Goal: Transaction & Acquisition: Purchase product/service

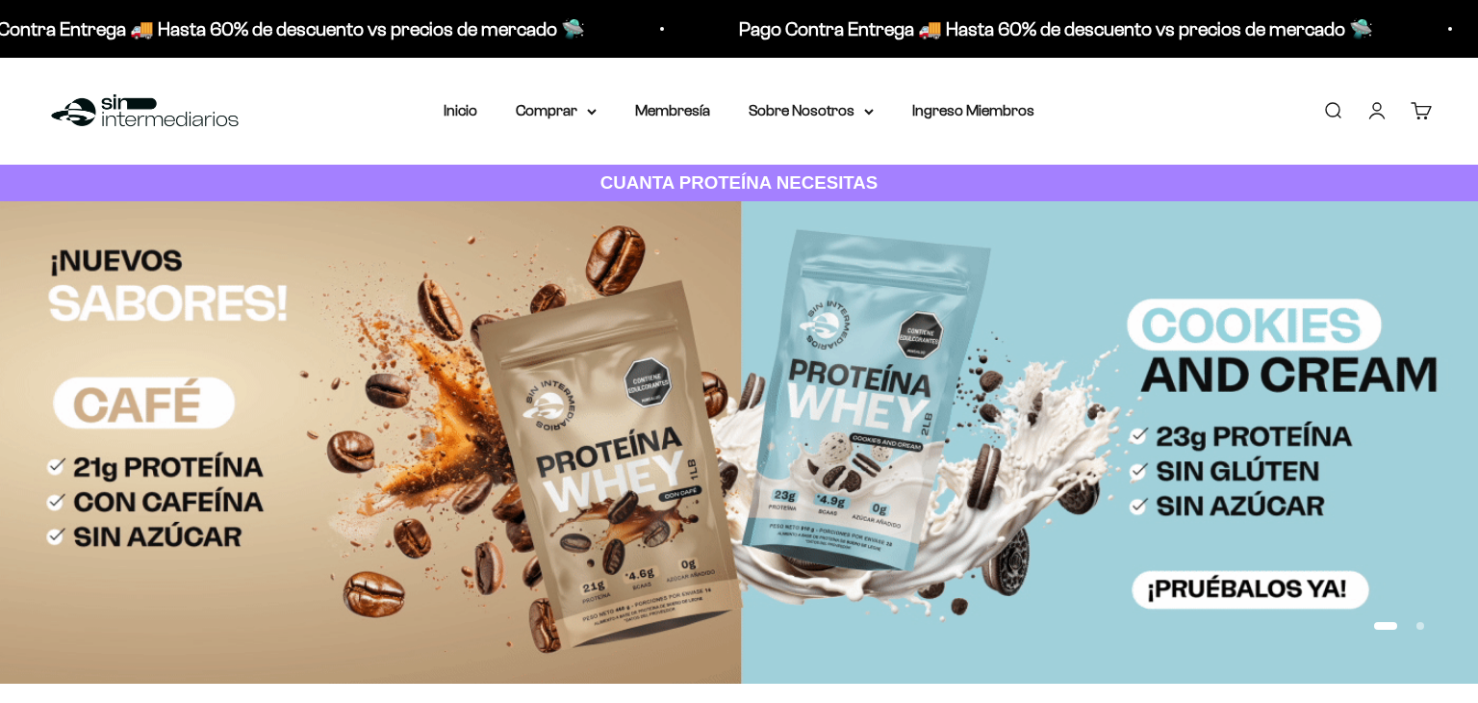
click at [0, 0] on icon "button" at bounding box center [0, 0] width 0 height 0
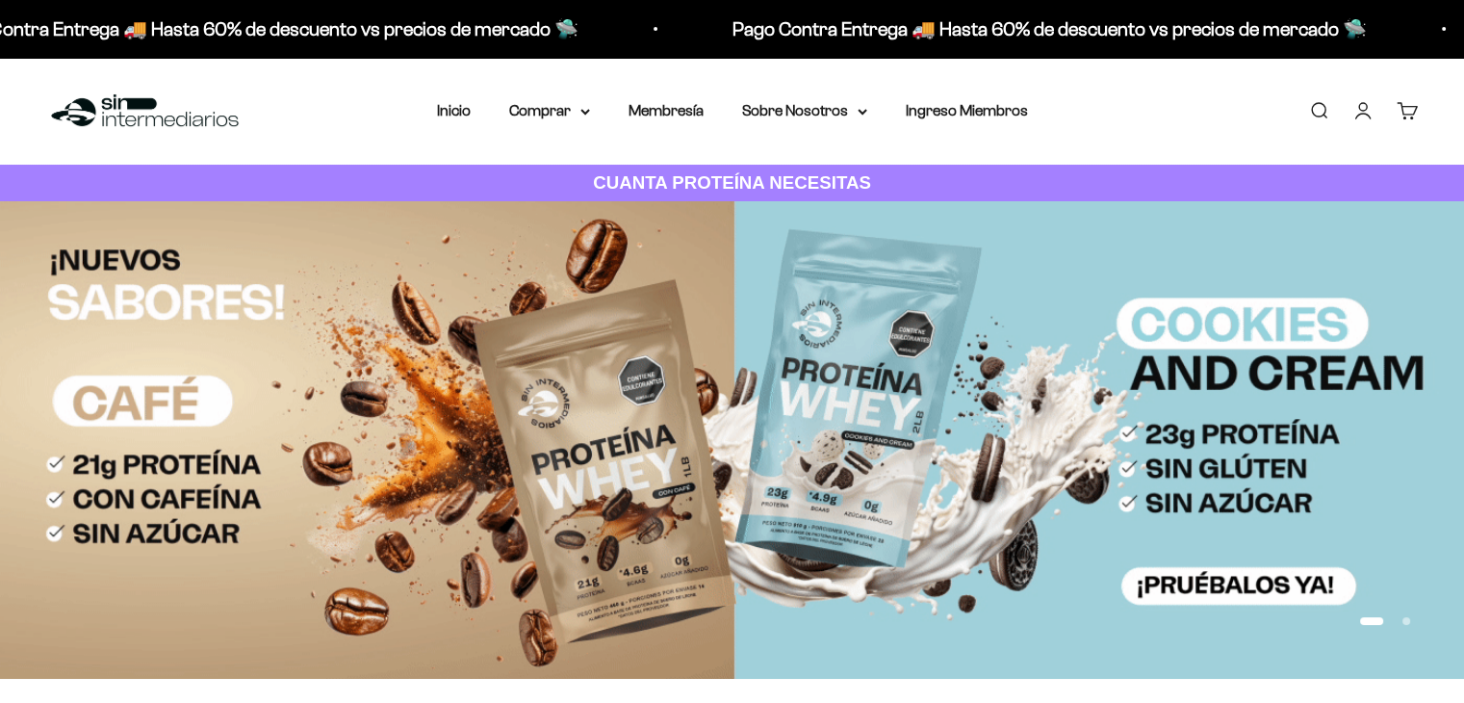
click at [1359, 113] on link "Iniciar sesión" at bounding box center [1362, 110] width 21 height 21
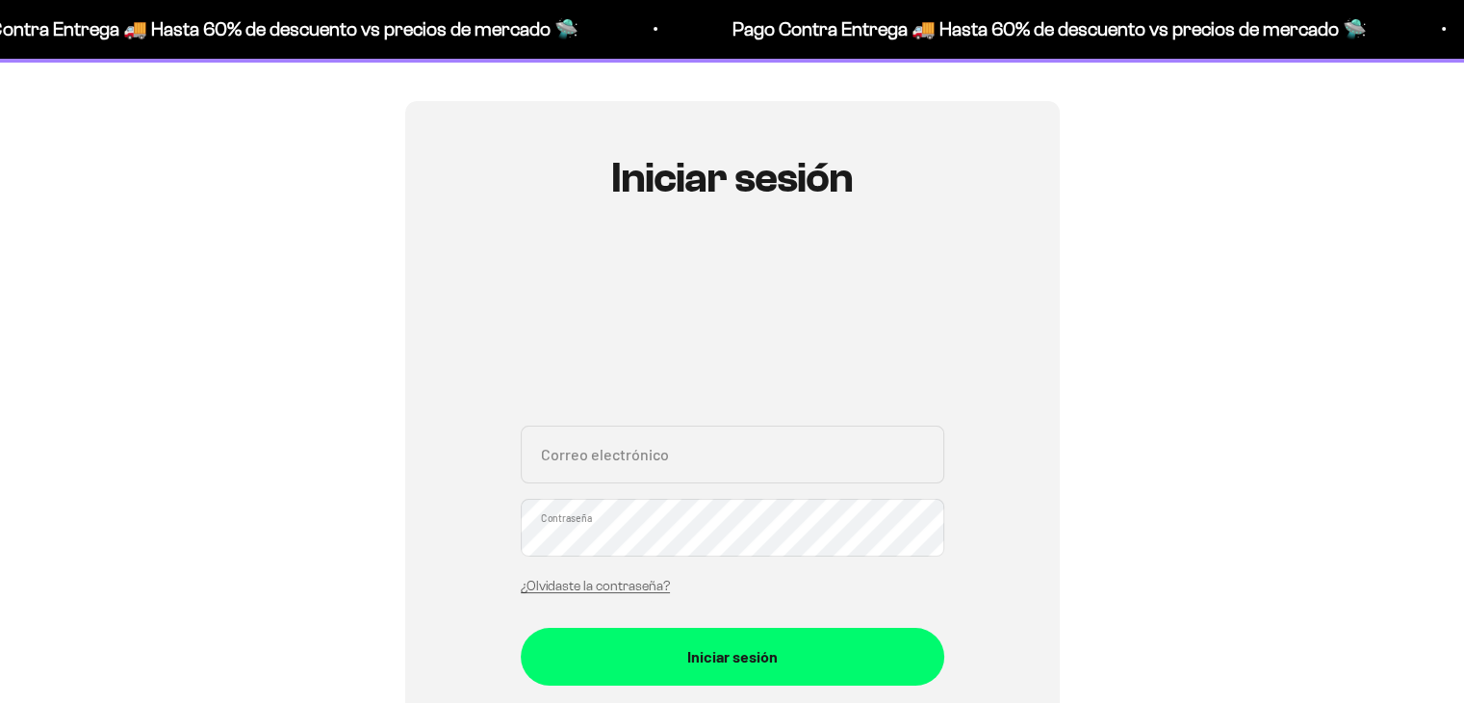
scroll to position [192, 0]
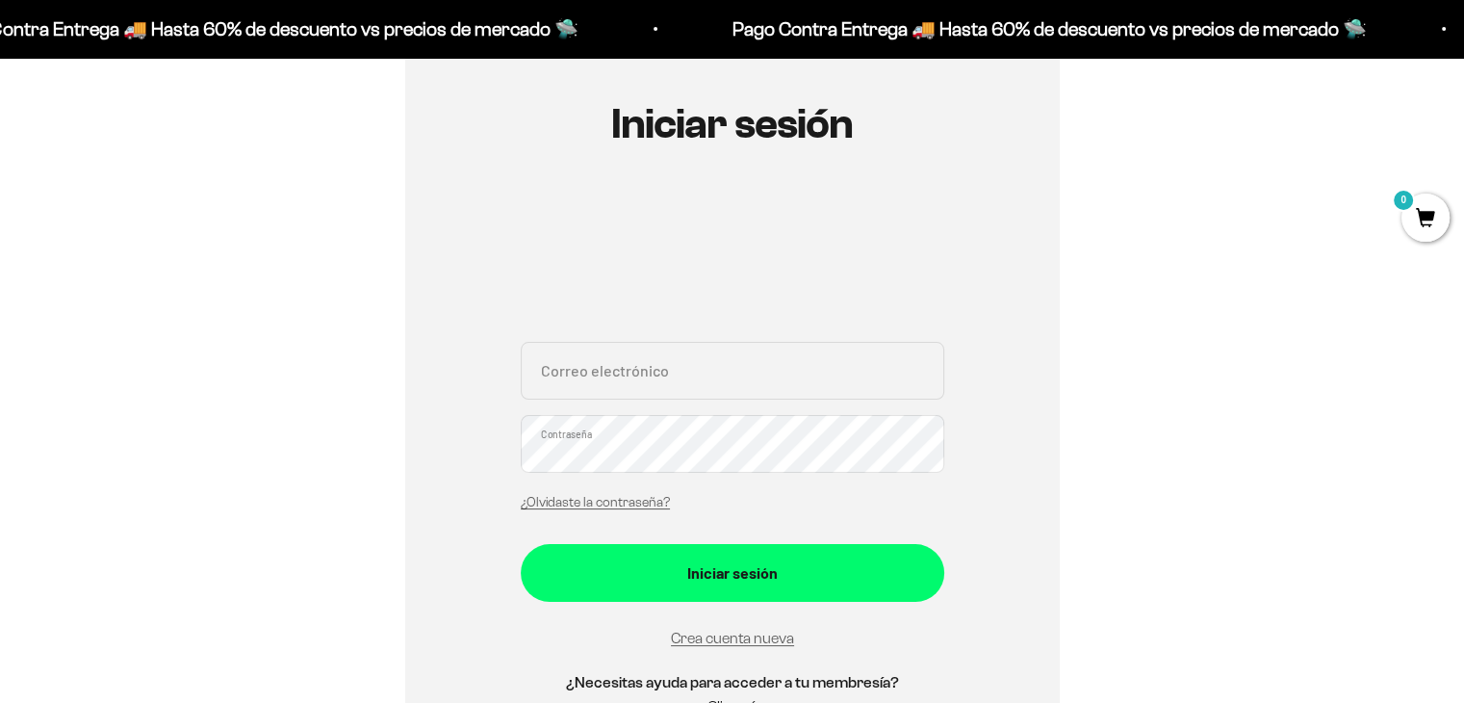
type input "[EMAIL_ADDRESS][DOMAIN_NAME]"
click at [693, 605] on form "kaps1799@hotmail.com Correo electrónico Contraseña ¿Olvidaste la contraseña? In…" at bounding box center [732, 496] width 423 height 309
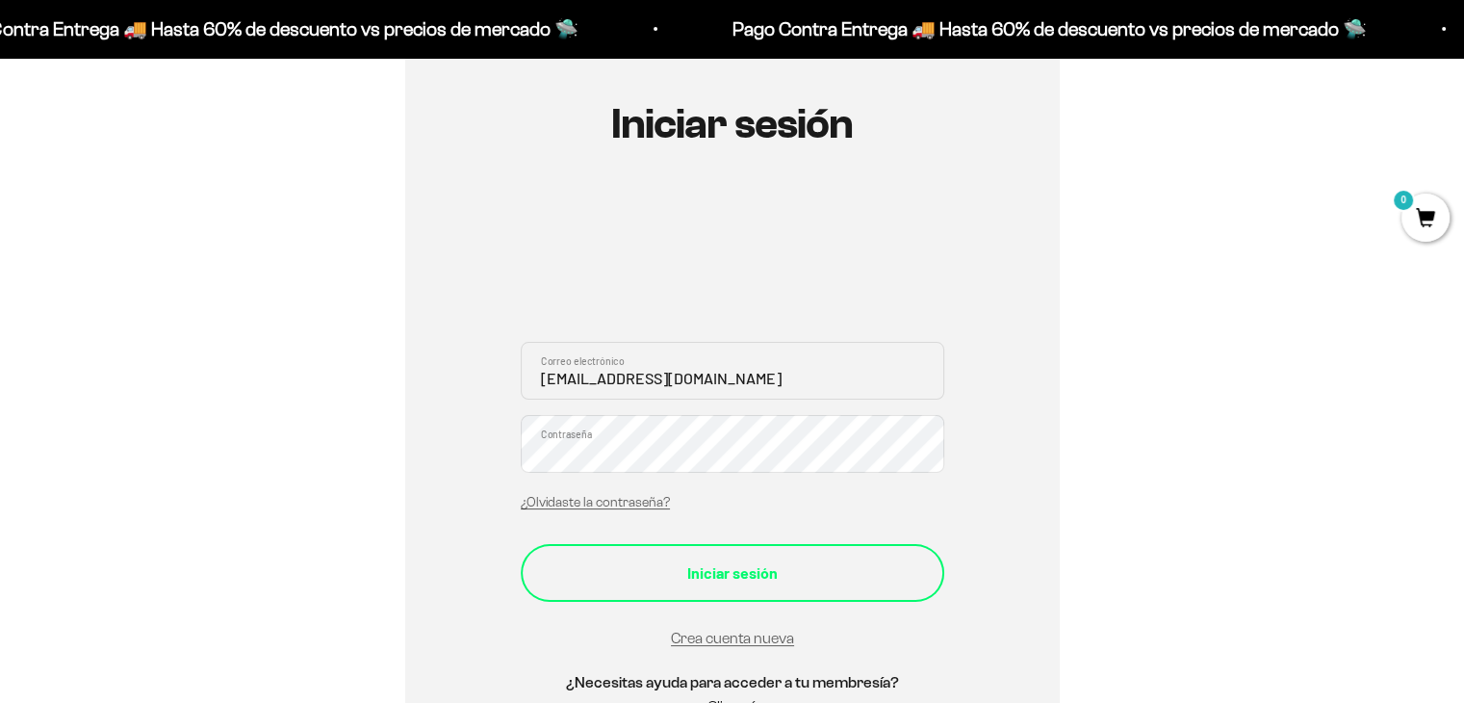
click at [689, 581] on div "Iniciar sesión" at bounding box center [732, 572] width 346 height 25
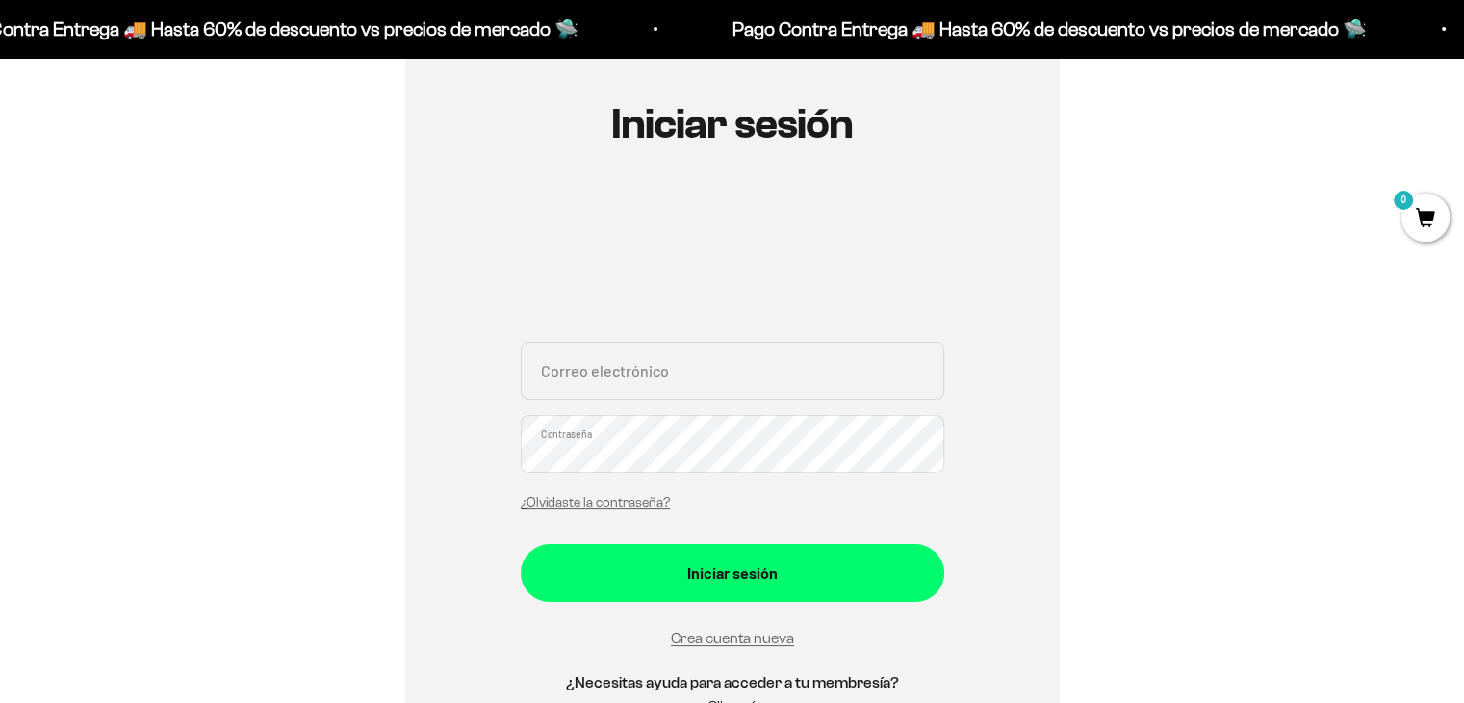
scroll to position [289, 0]
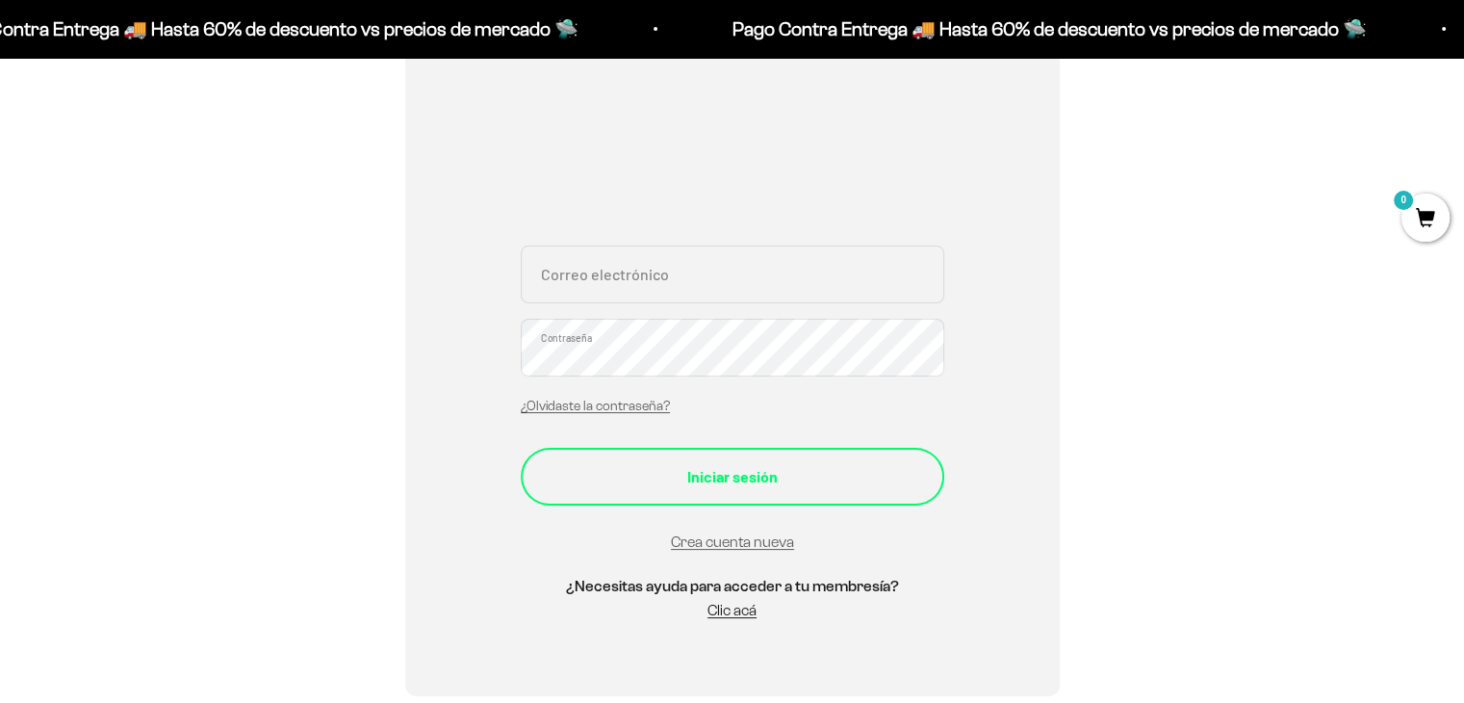
type input "[EMAIL_ADDRESS][DOMAIN_NAME]"
click at [803, 496] on button "Iniciar sesión" at bounding box center [732, 477] width 423 height 58
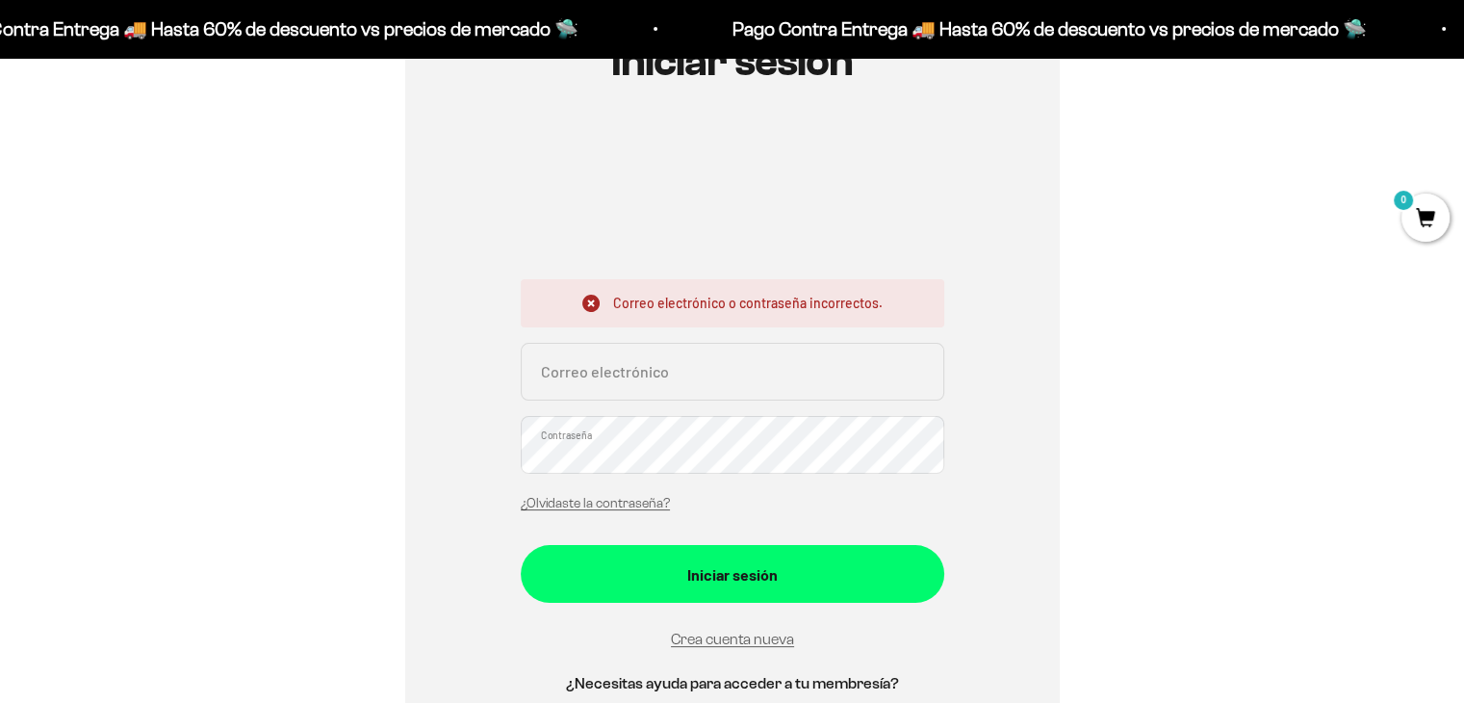
scroll to position [289, 0]
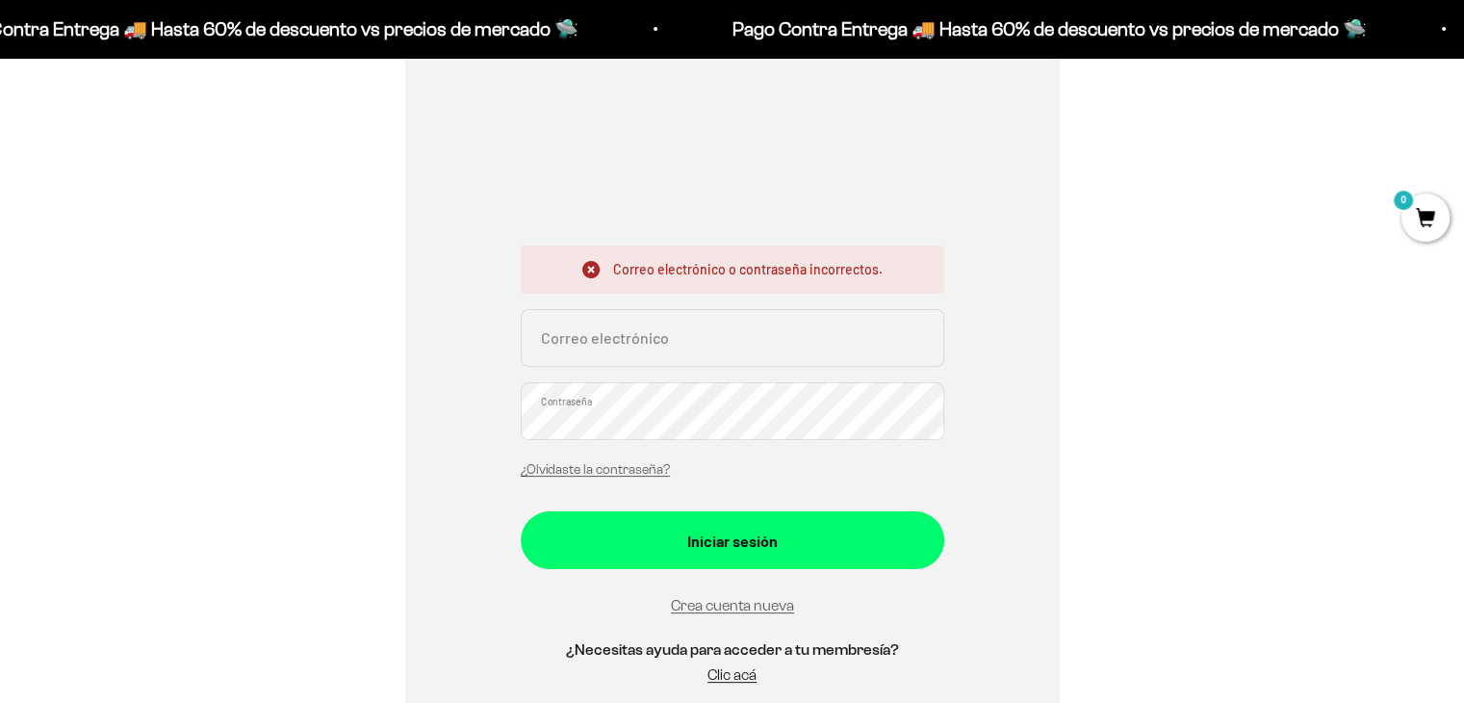
type input "[EMAIL_ADDRESS][DOMAIN_NAME]"
click at [326, 428] on div "Iniciar sesión Correo electrónico o contraseña incorrectos. kaps1799@hotmail.co…" at bounding box center [731, 355] width 1371 height 808
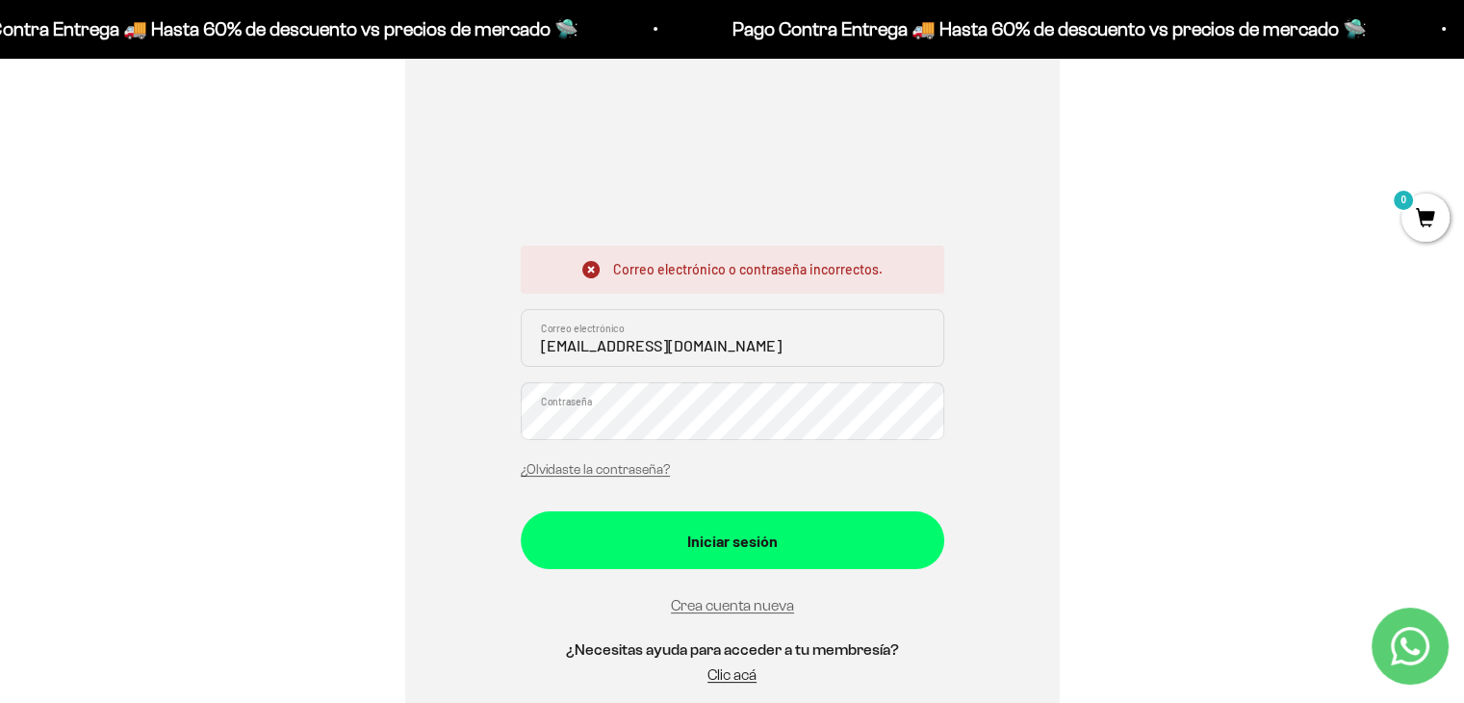
click at [521, 511] on button "Iniciar sesión" at bounding box center [732, 540] width 423 height 58
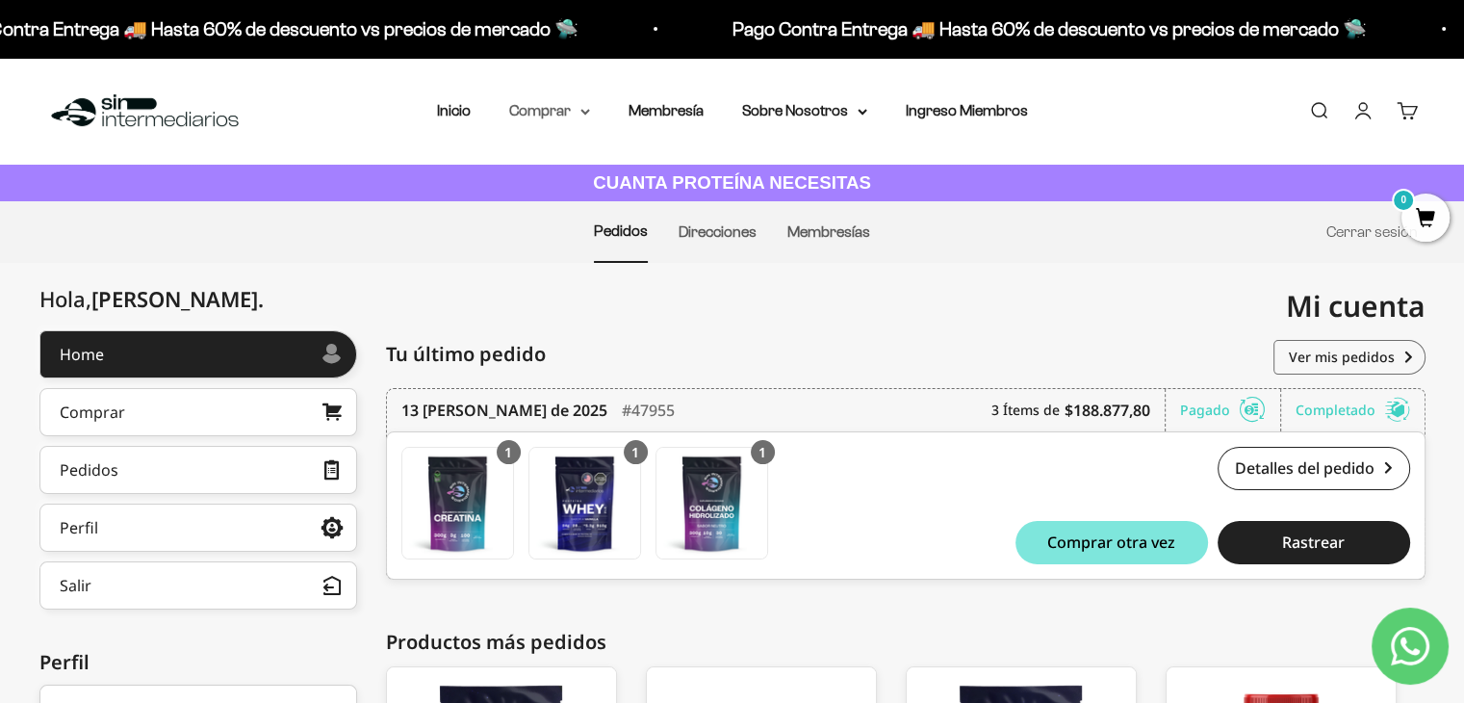
click at [534, 111] on summary "Comprar" at bounding box center [549, 110] width 81 height 25
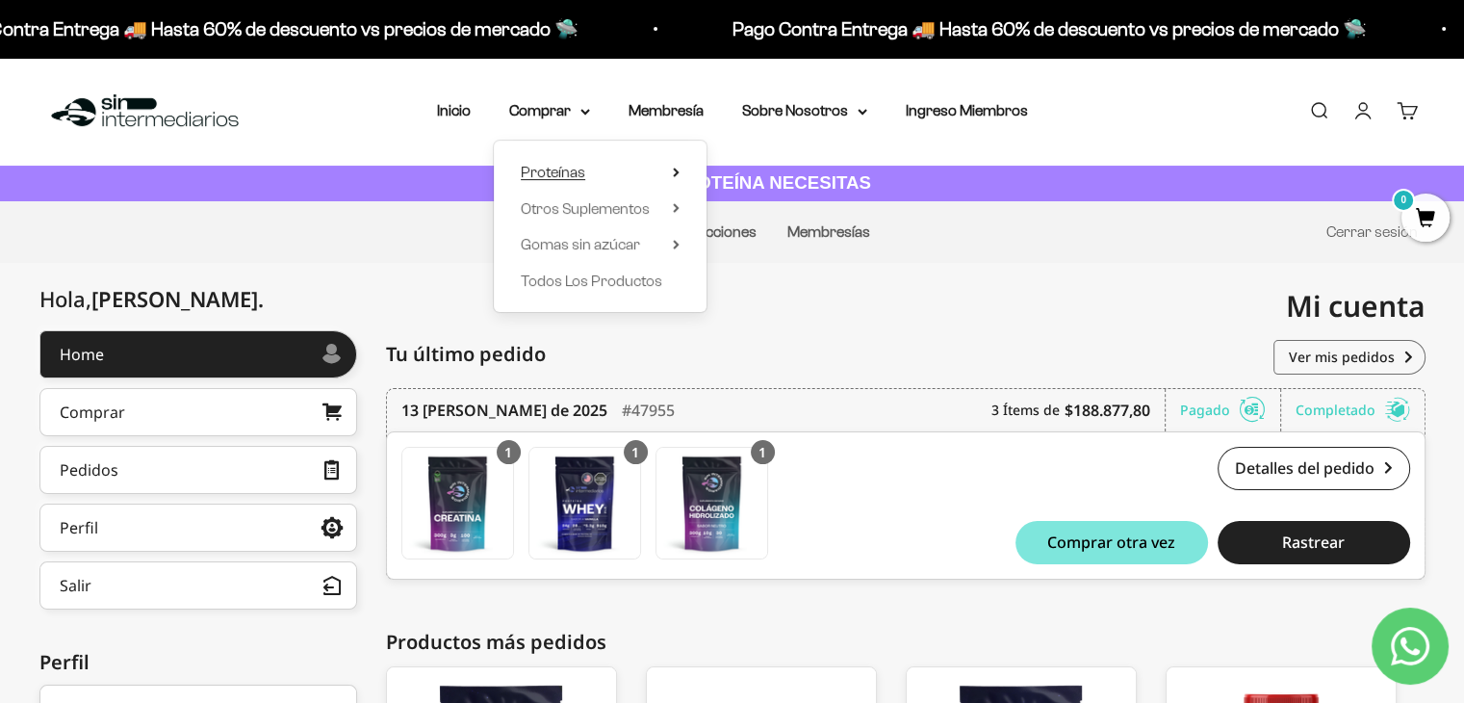
click at [598, 163] on summary "Proteínas" at bounding box center [600, 172] width 159 height 25
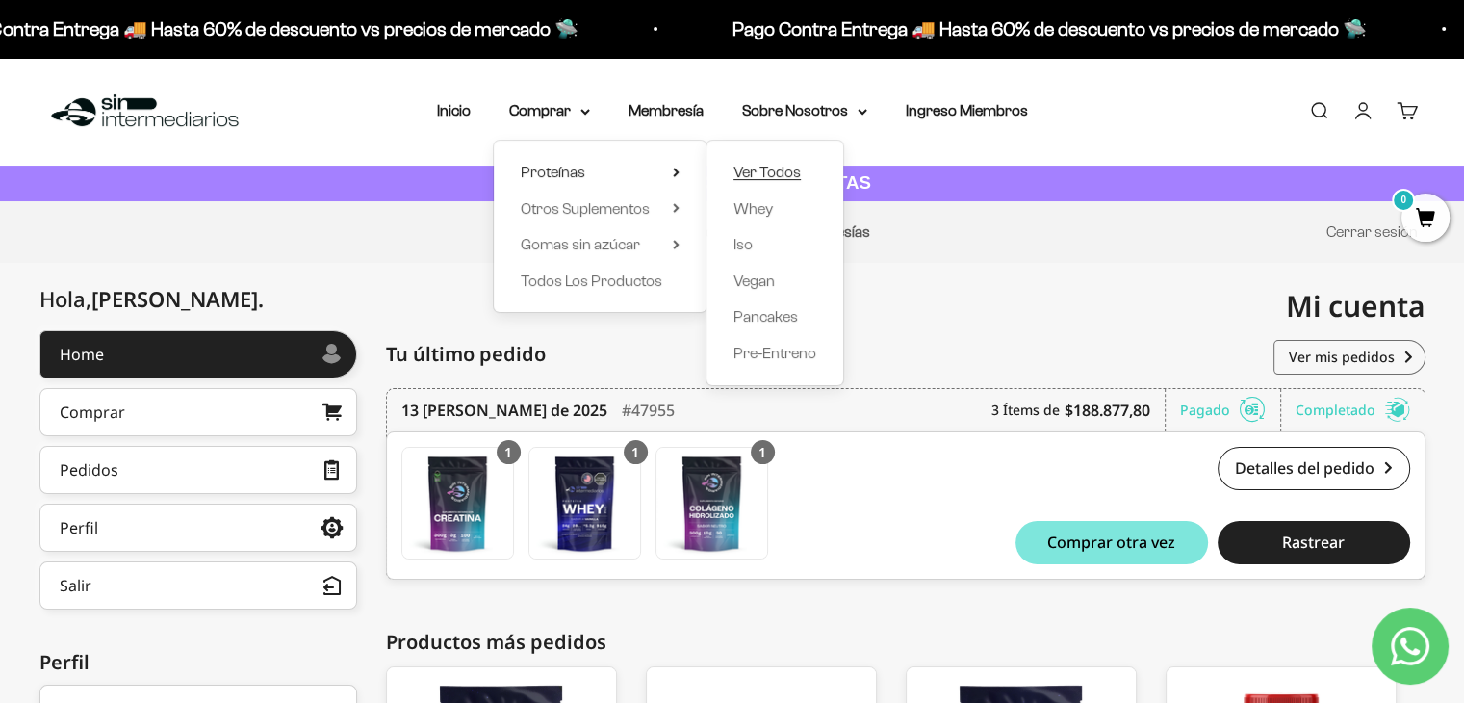
click at [767, 183] on span "Ver Todos" at bounding box center [766, 172] width 67 height 25
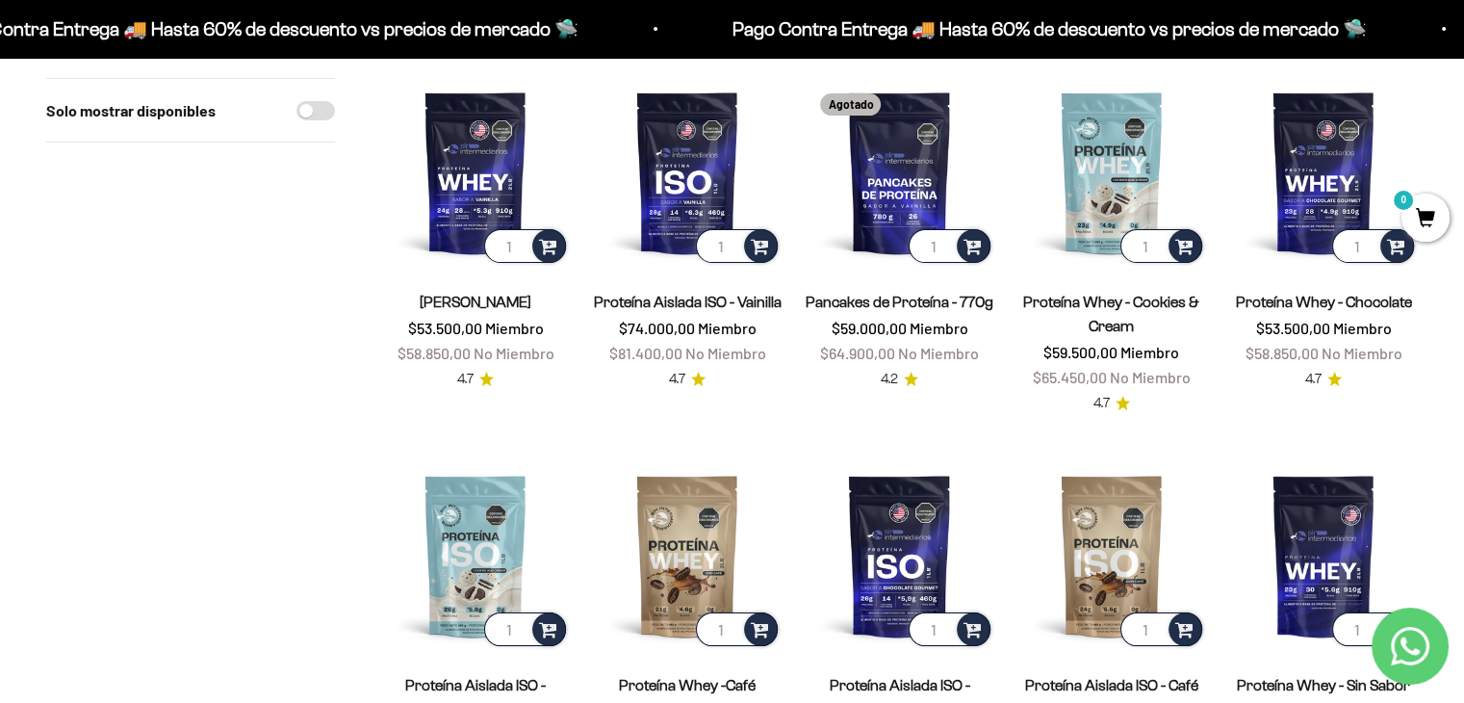
scroll to position [192, 0]
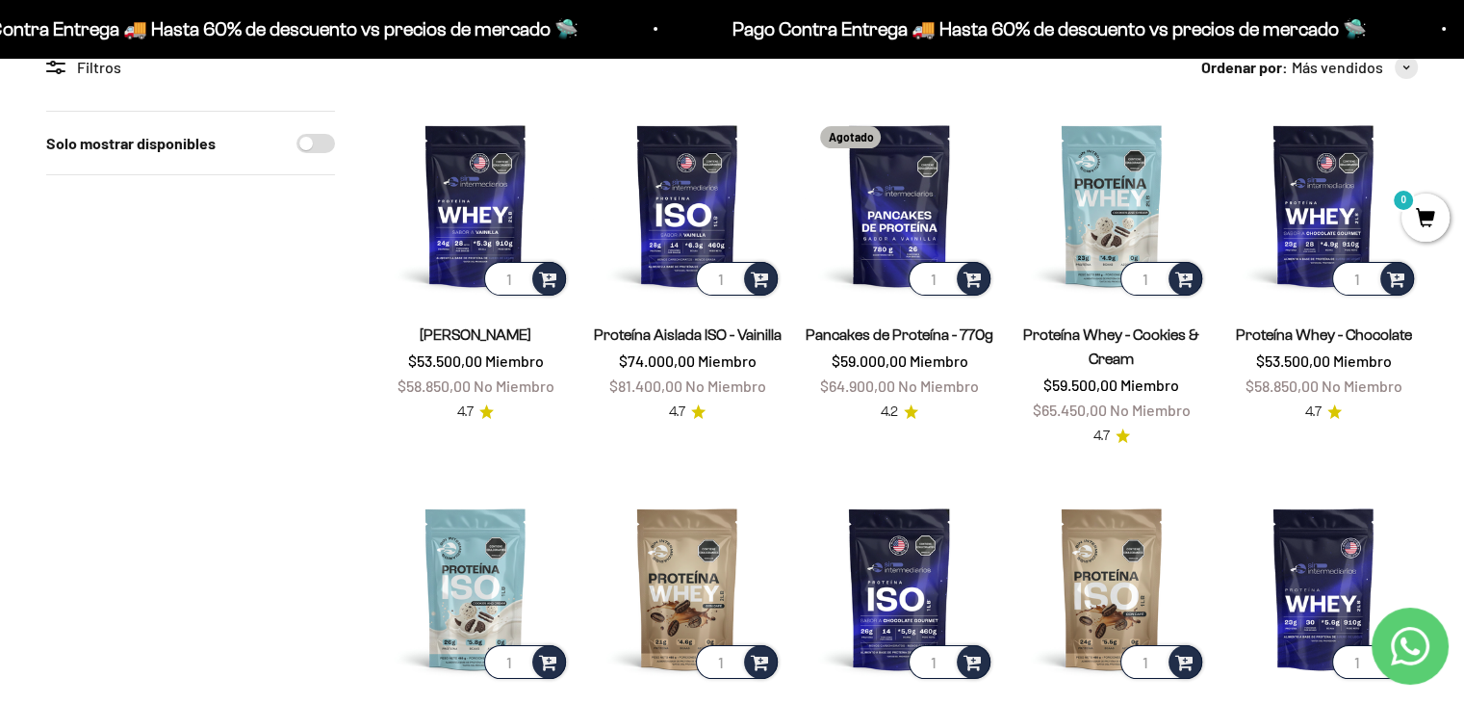
click at [508, 332] on link "Proteína Whey - Vainilla" at bounding box center [476, 334] width 112 height 16
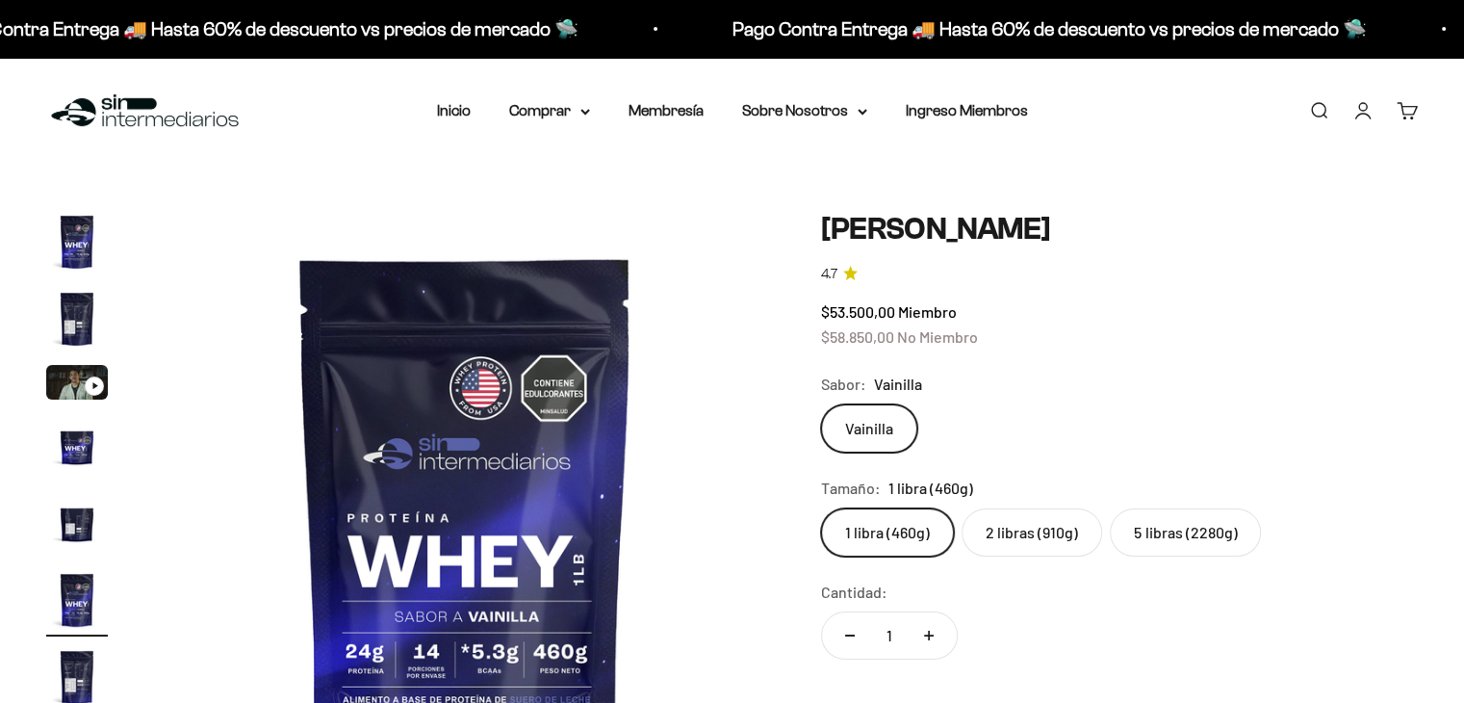
scroll to position [96, 0]
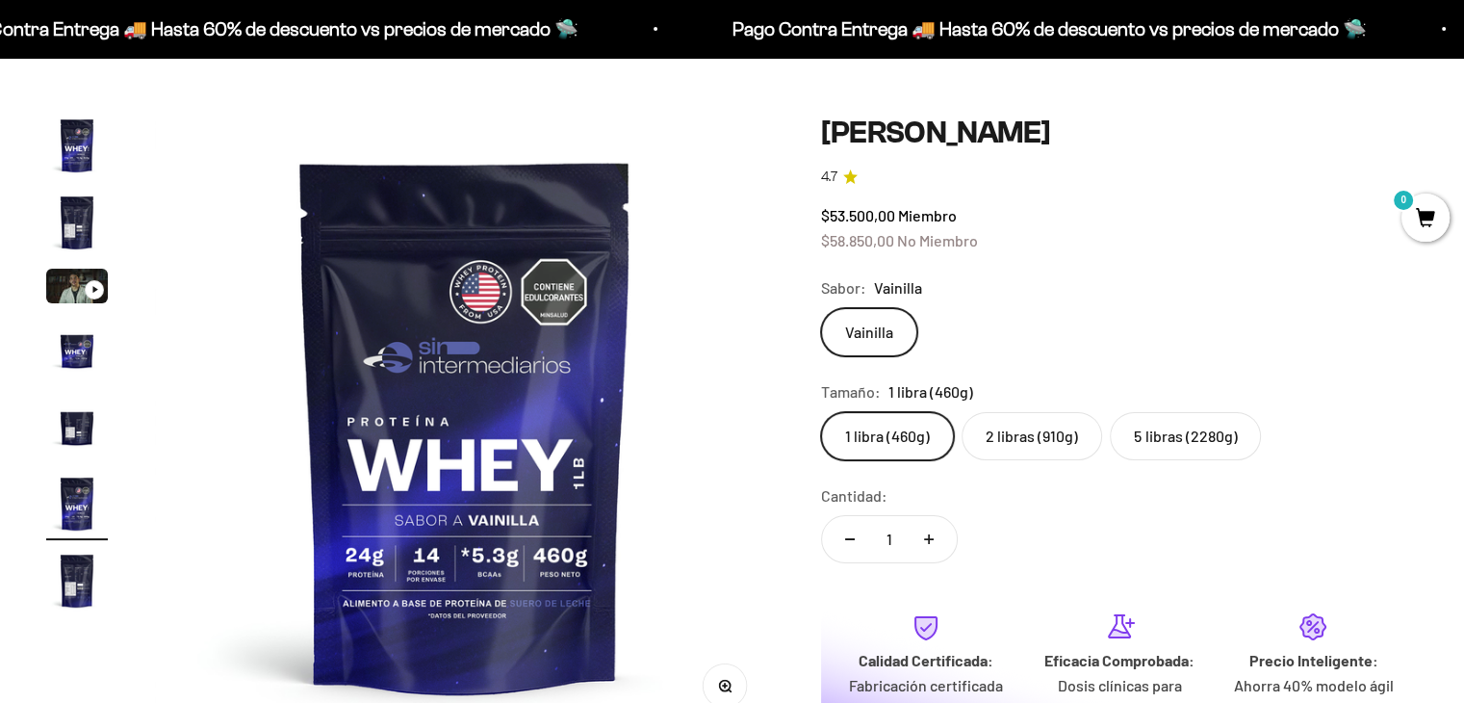
click at [1165, 432] on label "5 libras (2280g)" at bounding box center [1185, 436] width 151 height 48
click at [821, 412] on input "5 libras (2280g)" at bounding box center [820, 411] width 1 height 1
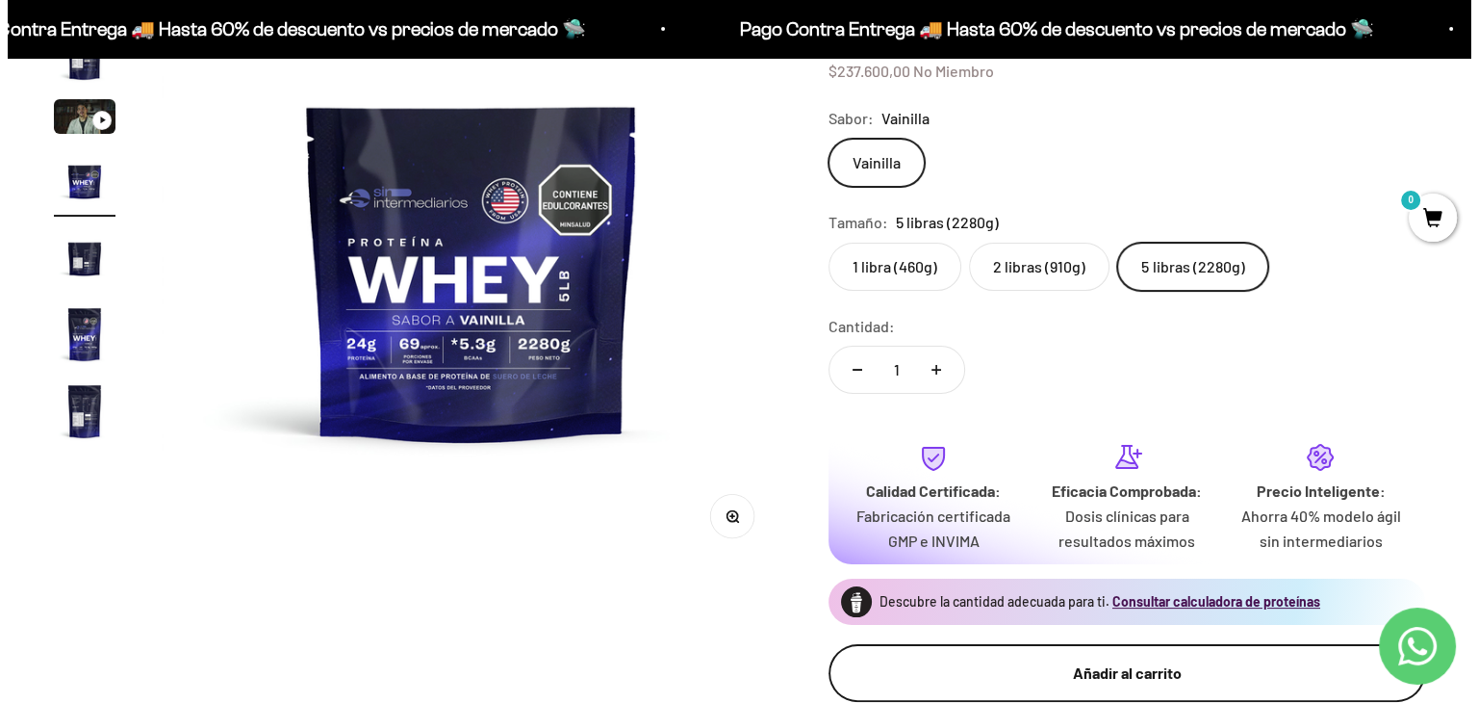
scroll to position [385, 0]
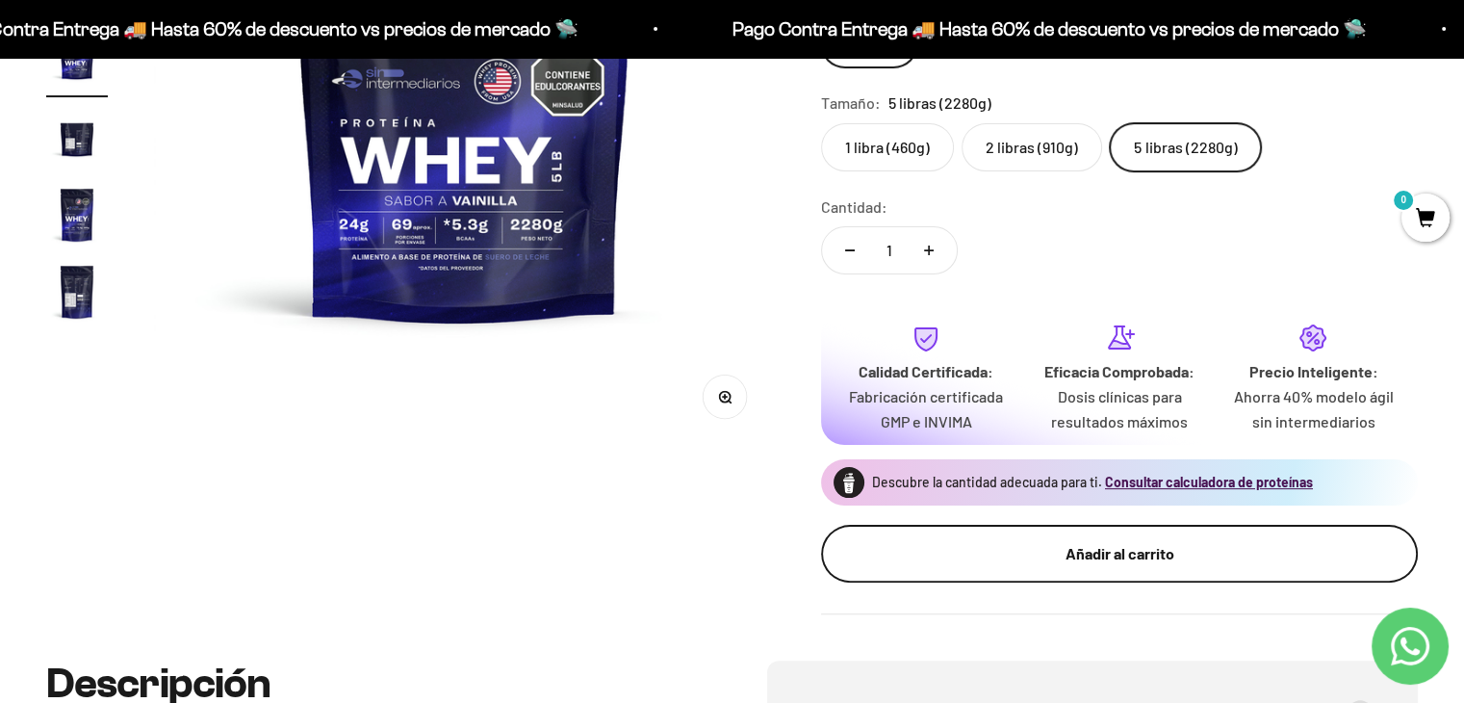
click at [1154, 548] on div "Añadir al carrito" at bounding box center [1119, 553] width 520 height 25
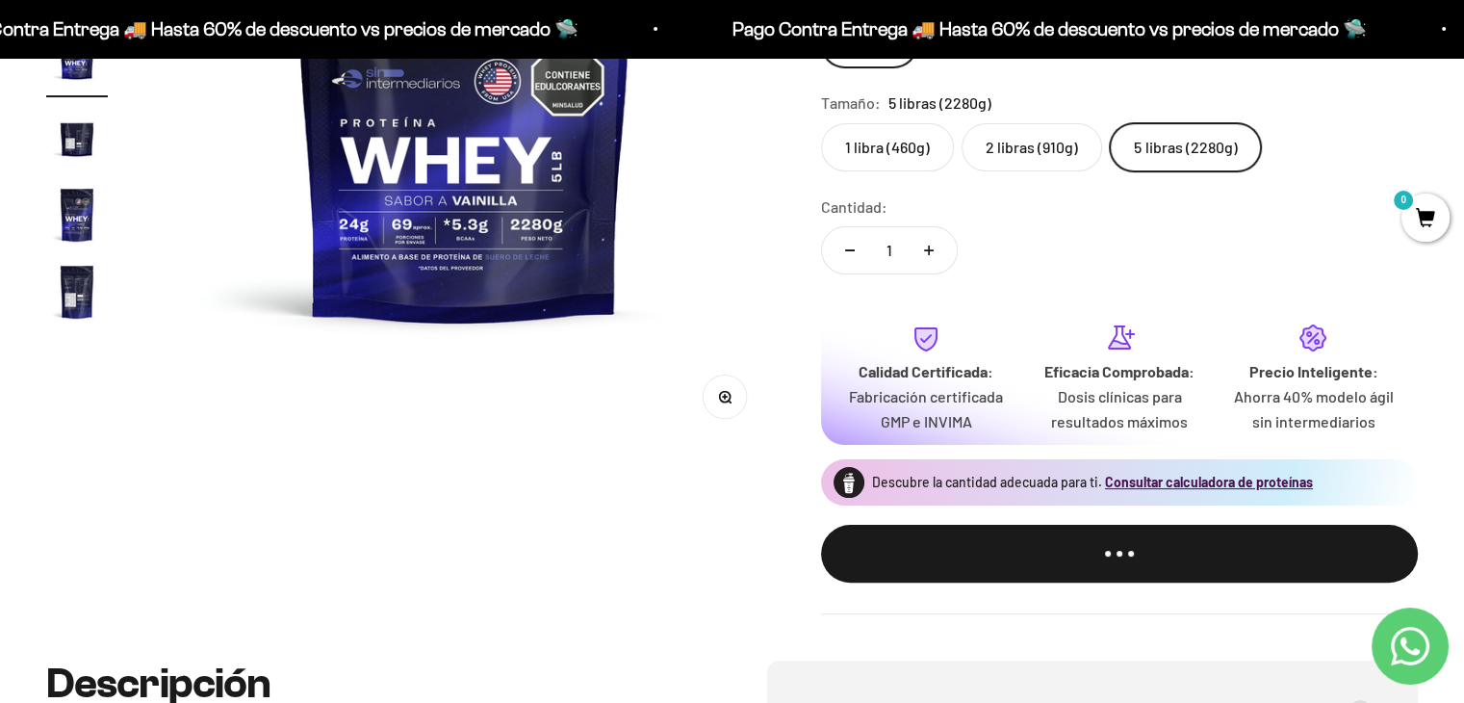
scroll to position [0, 1956]
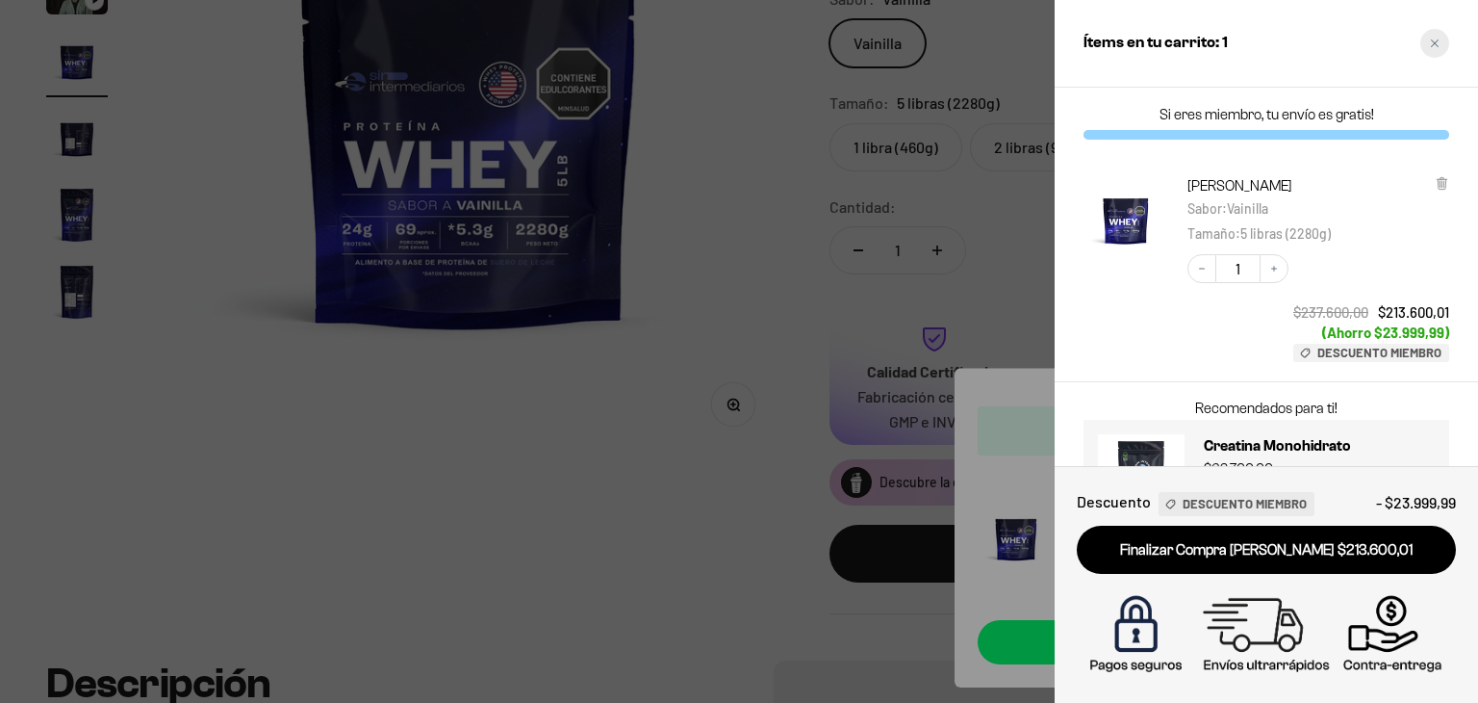
click at [1444, 48] on div "Close cart" at bounding box center [1435, 43] width 29 height 29
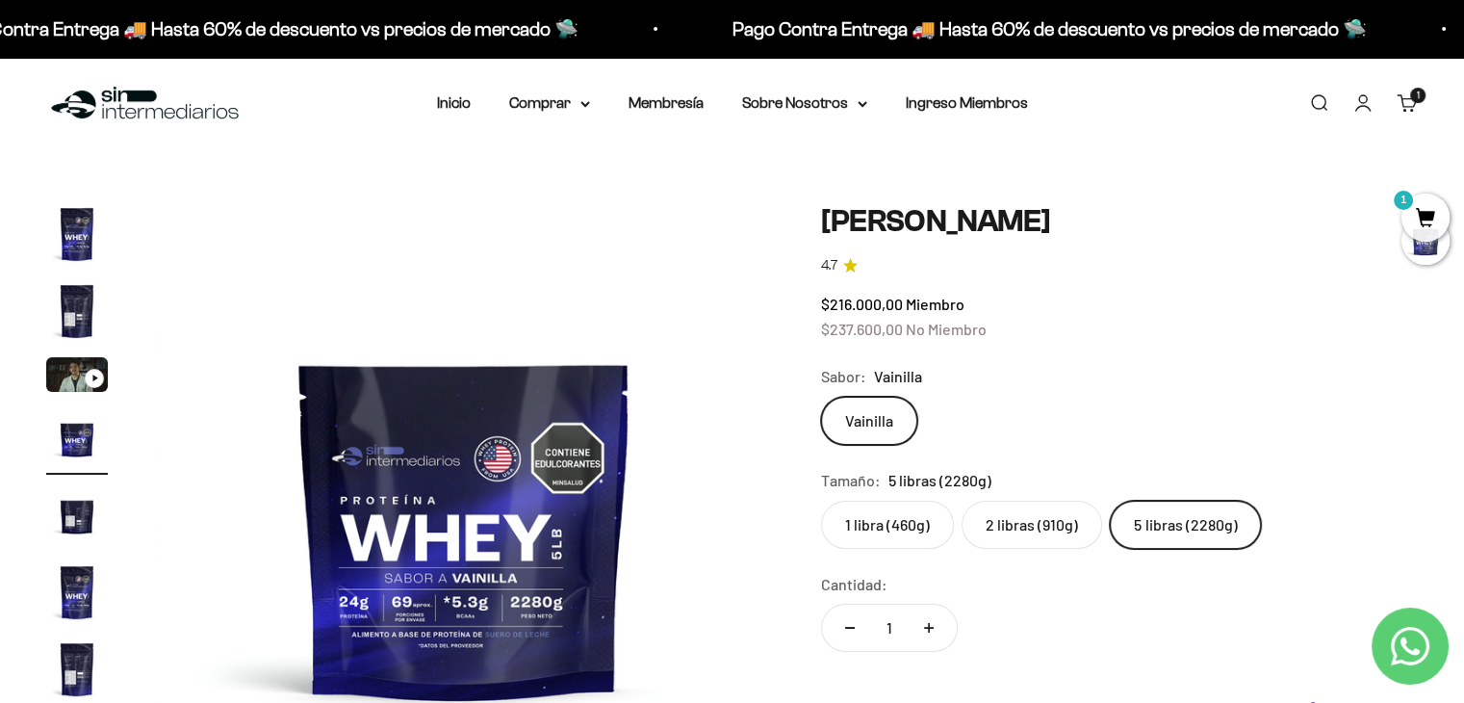
scroll to position [0, 0]
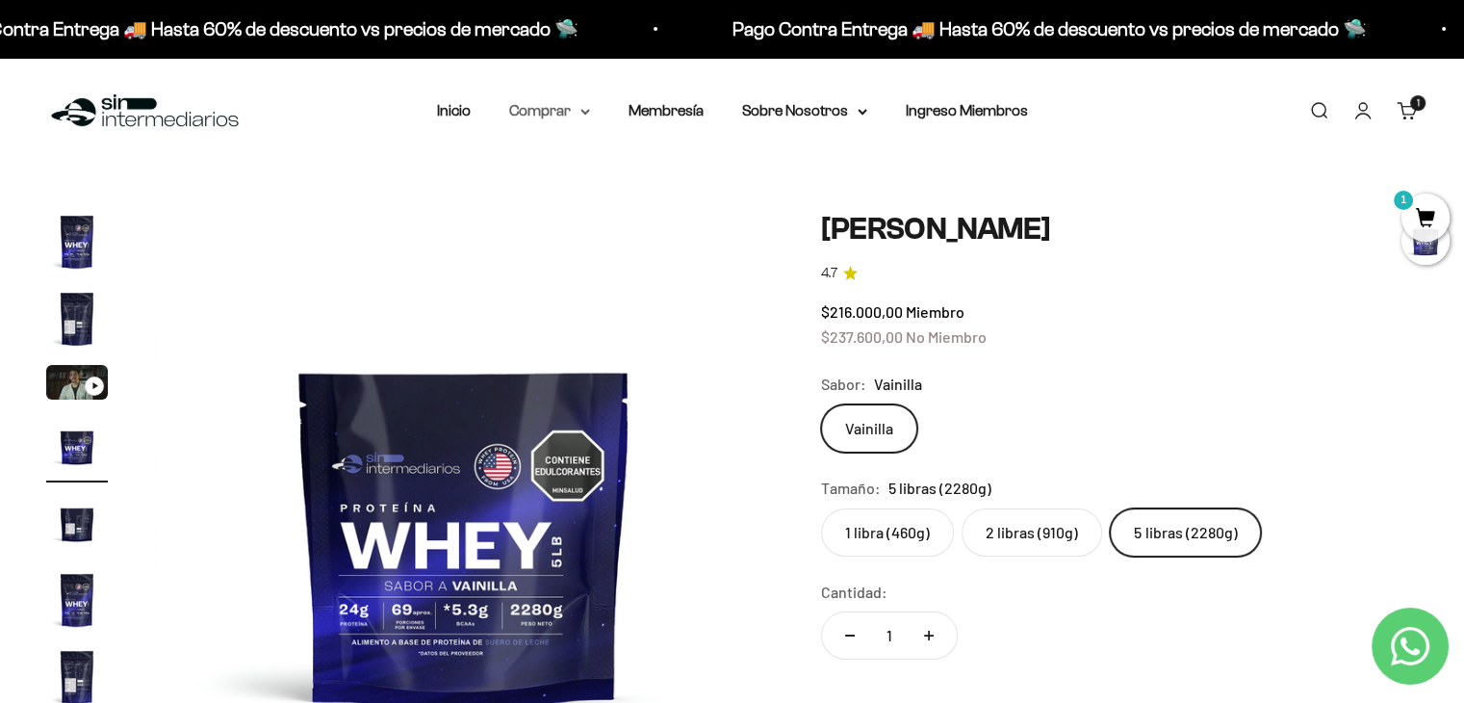
click at [551, 107] on summary "Comprar" at bounding box center [549, 110] width 81 height 25
click at [615, 201] on span "Otros Suplementos" at bounding box center [585, 208] width 129 height 16
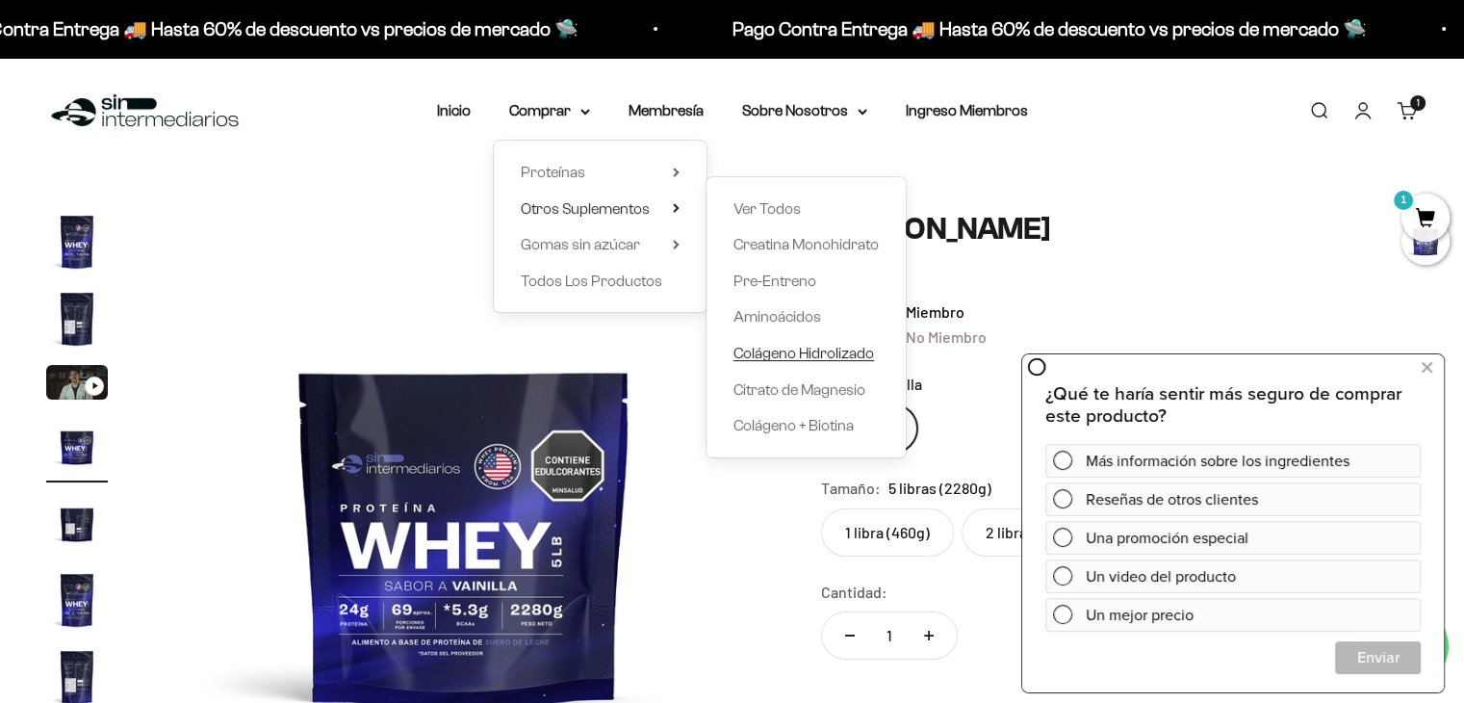
click at [805, 359] on span "Colágeno Hidrolizado" at bounding box center [803, 353] width 141 height 16
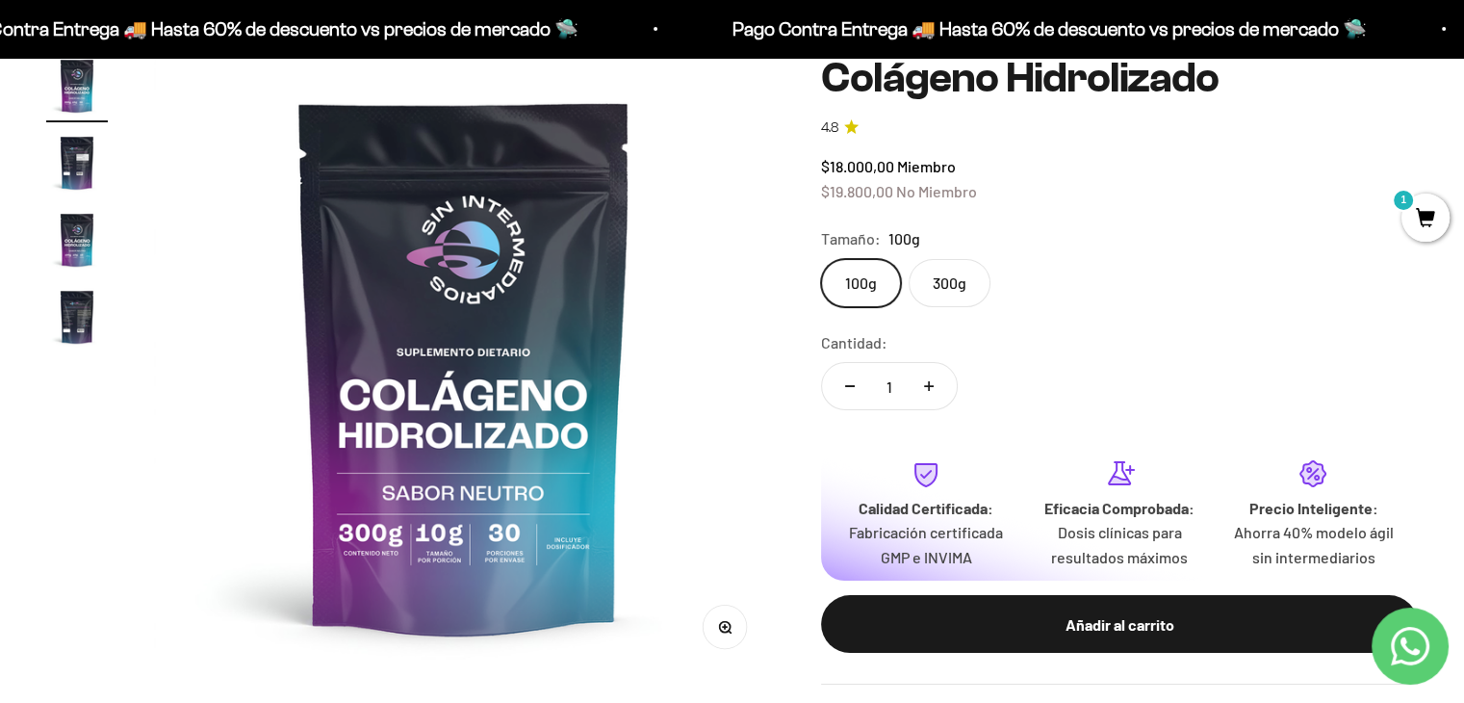
click at [946, 288] on label "300g" at bounding box center [950, 283] width 82 height 48
click at [821, 259] on input "300g" at bounding box center [820, 258] width 1 height 1
click at [851, 297] on label "100g" at bounding box center [861, 283] width 80 height 48
click at [821, 259] on input "100g" at bounding box center [820, 258] width 1 height 1
click at [971, 290] on label "300g" at bounding box center [950, 283] width 82 height 48
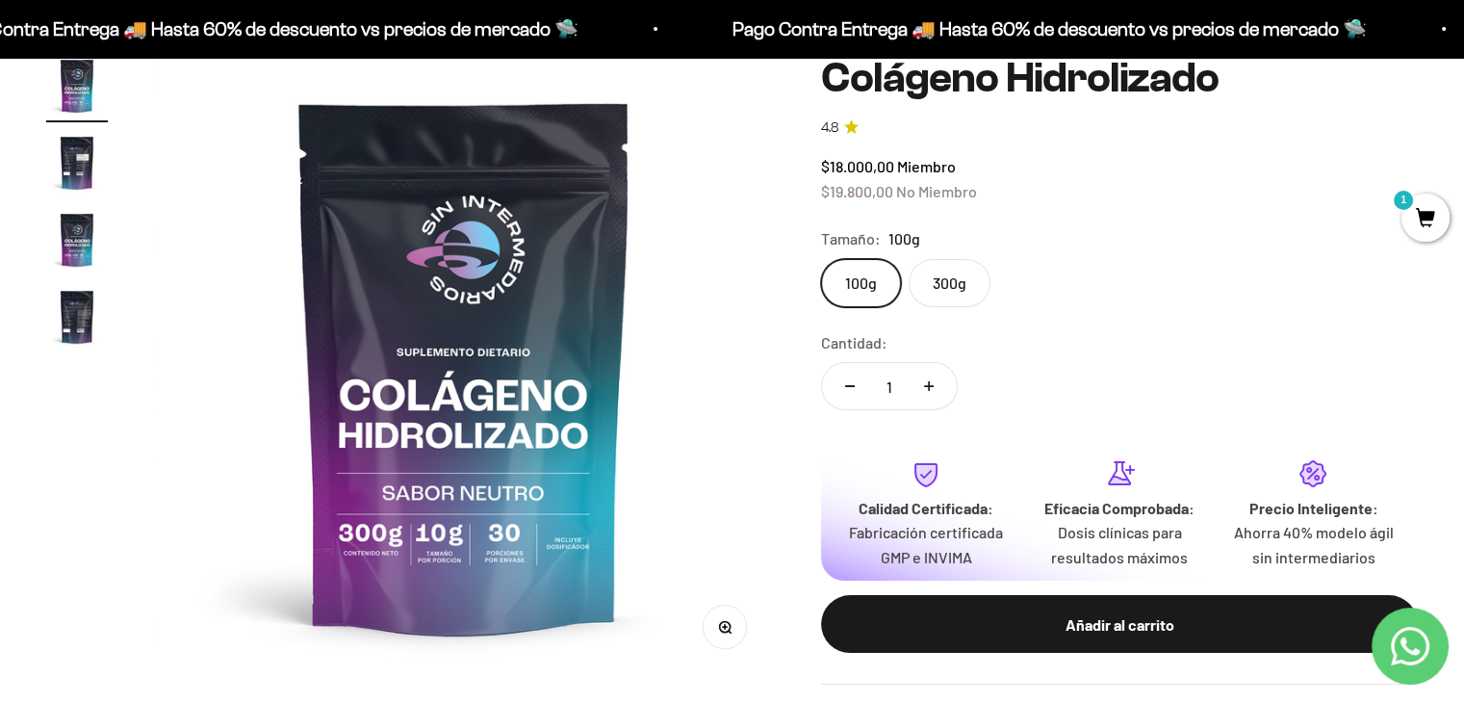
click at [821, 259] on input "300g" at bounding box center [820, 258] width 1 height 1
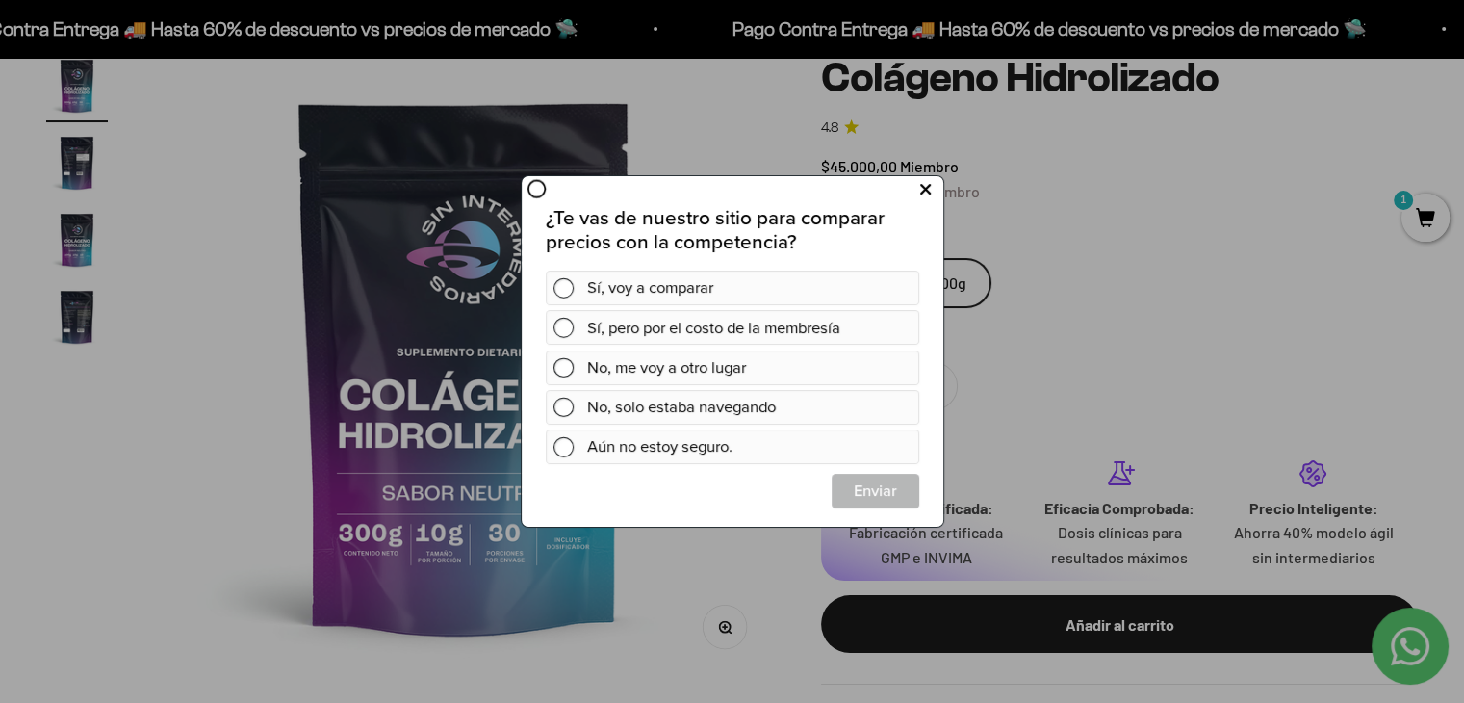
click at [907, 200] on button at bounding box center [925, 189] width 36 height 32
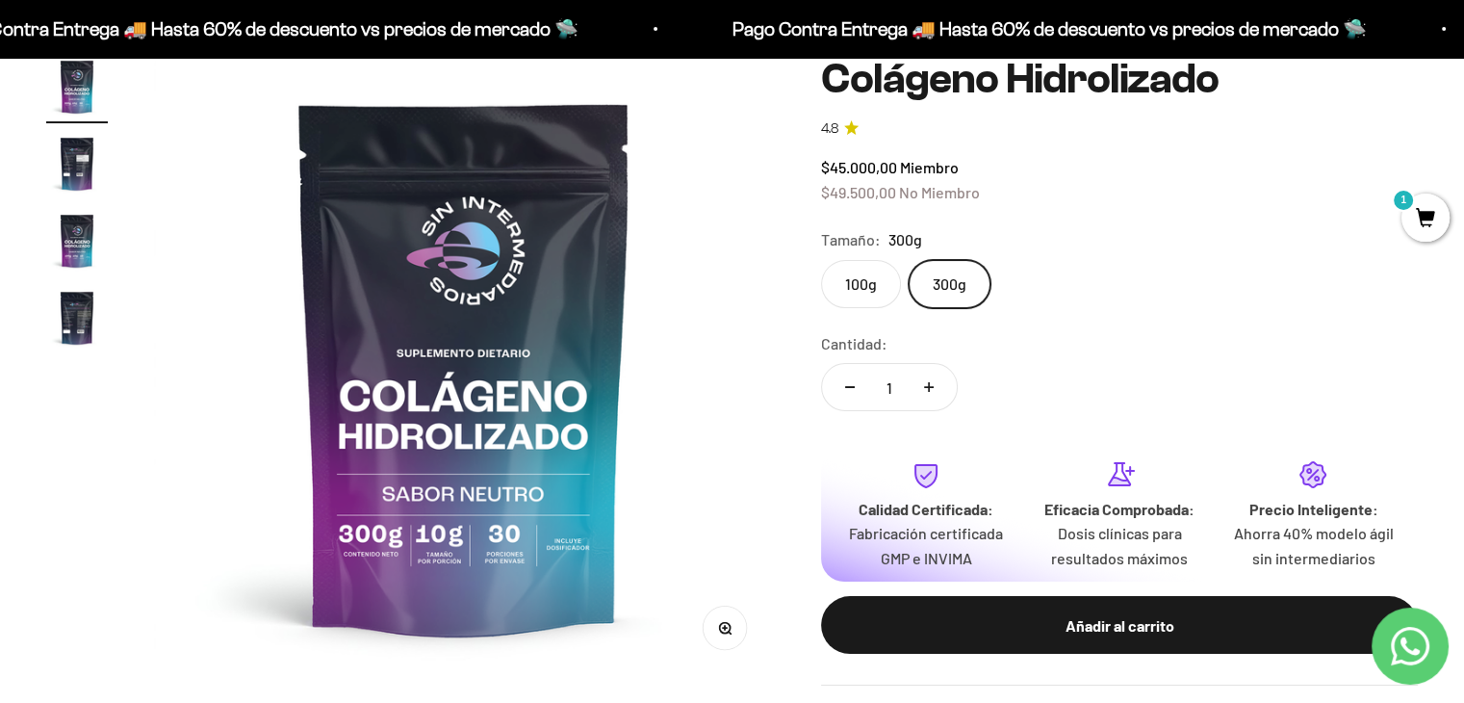
scroll to position [192, 0]
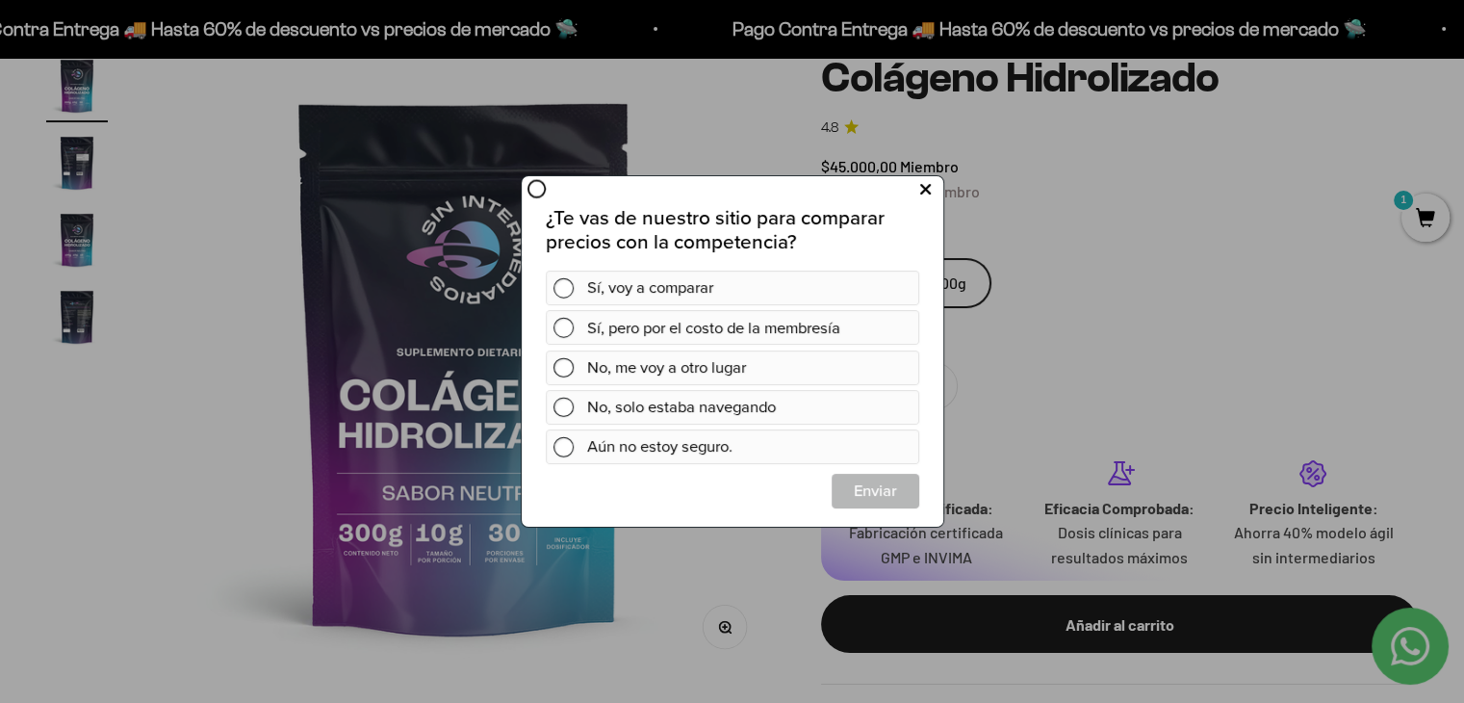
click at [921, 193] on icon at bounding box center [924, 189] width 11 height 26
click at [928, 184] on icon at bounding box center [924, 189] width 11 height 26
click at [926, 189] on icon at bounding box center [924, 189] width 11 height 26
drag, startPoint x: 724, startPoint y: 283, endPoint x: 742, endPoint y: 301, distance: 25.9
click at [724, 283] on div "Sí, voy a comparar" at bounding box center [748, 286] width 324 height 35
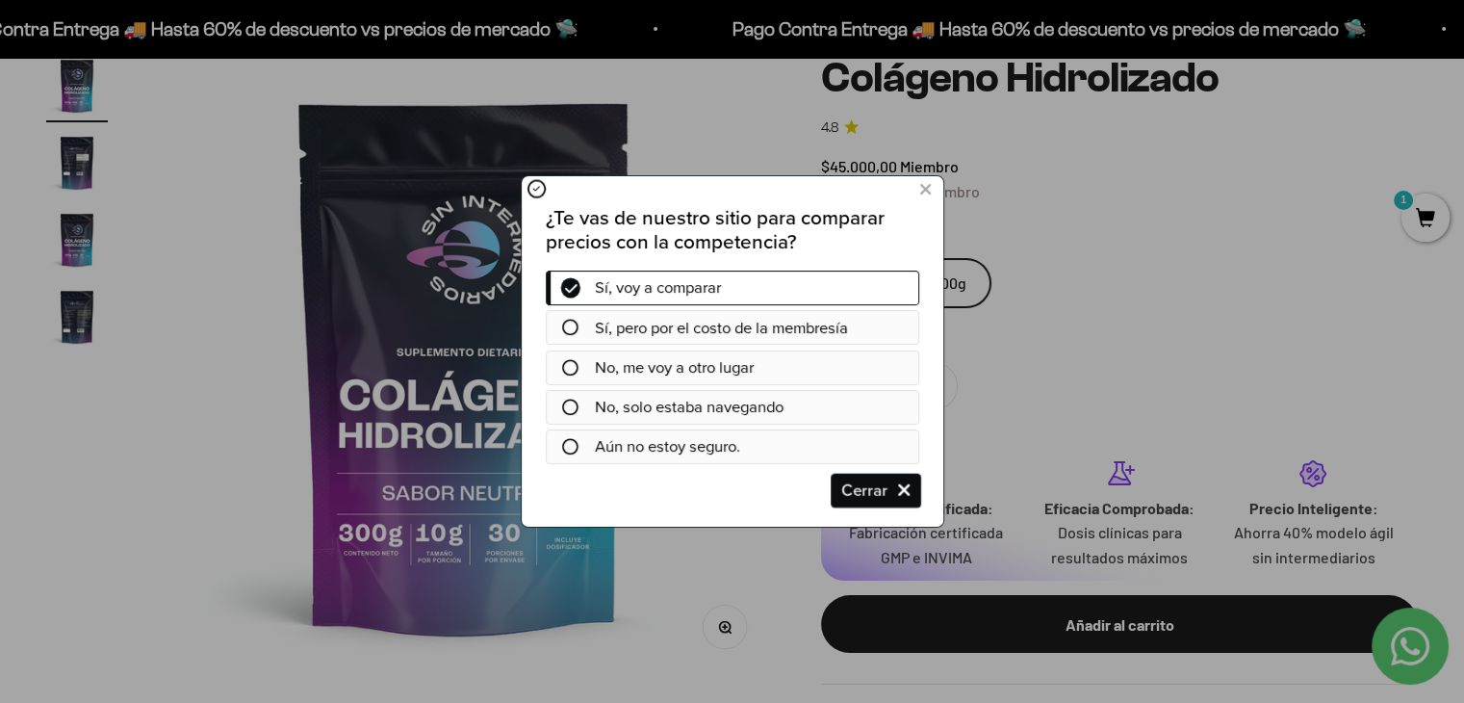
click at [873, 500] on span "Cerrar" at bounding box center [875, 490] width 86 height 35
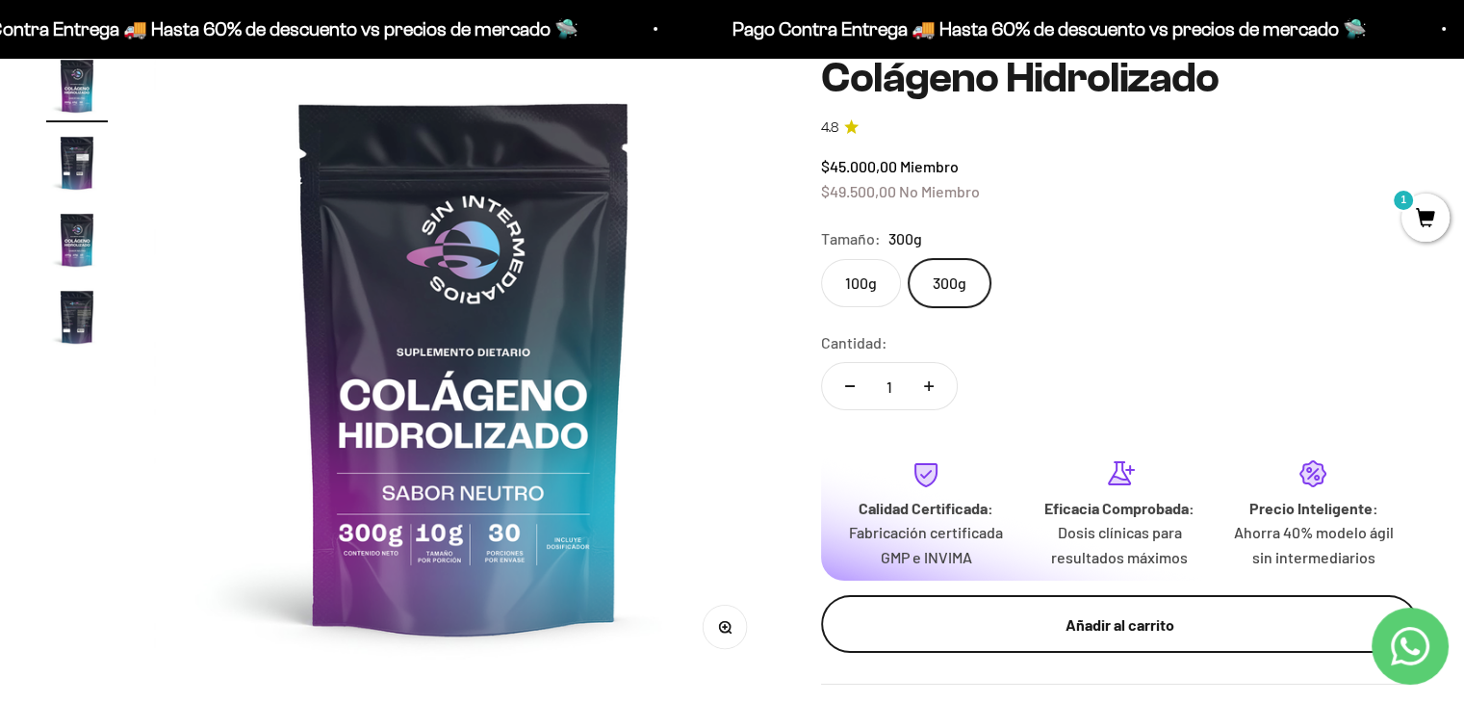
click at [1138, 615] on div "Añadir al carrito" at bounding box center [1119, 624] width 520 height 25
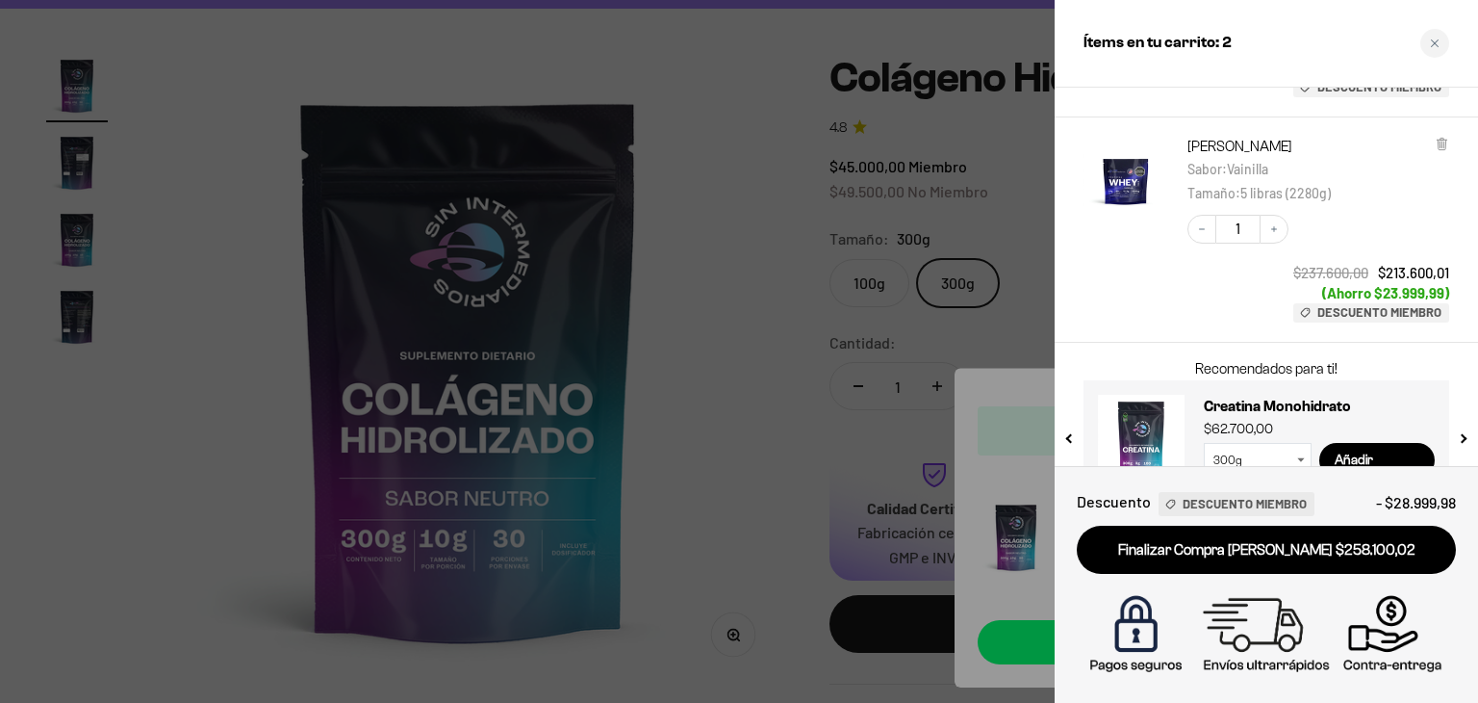
scroll to position [285, 0]
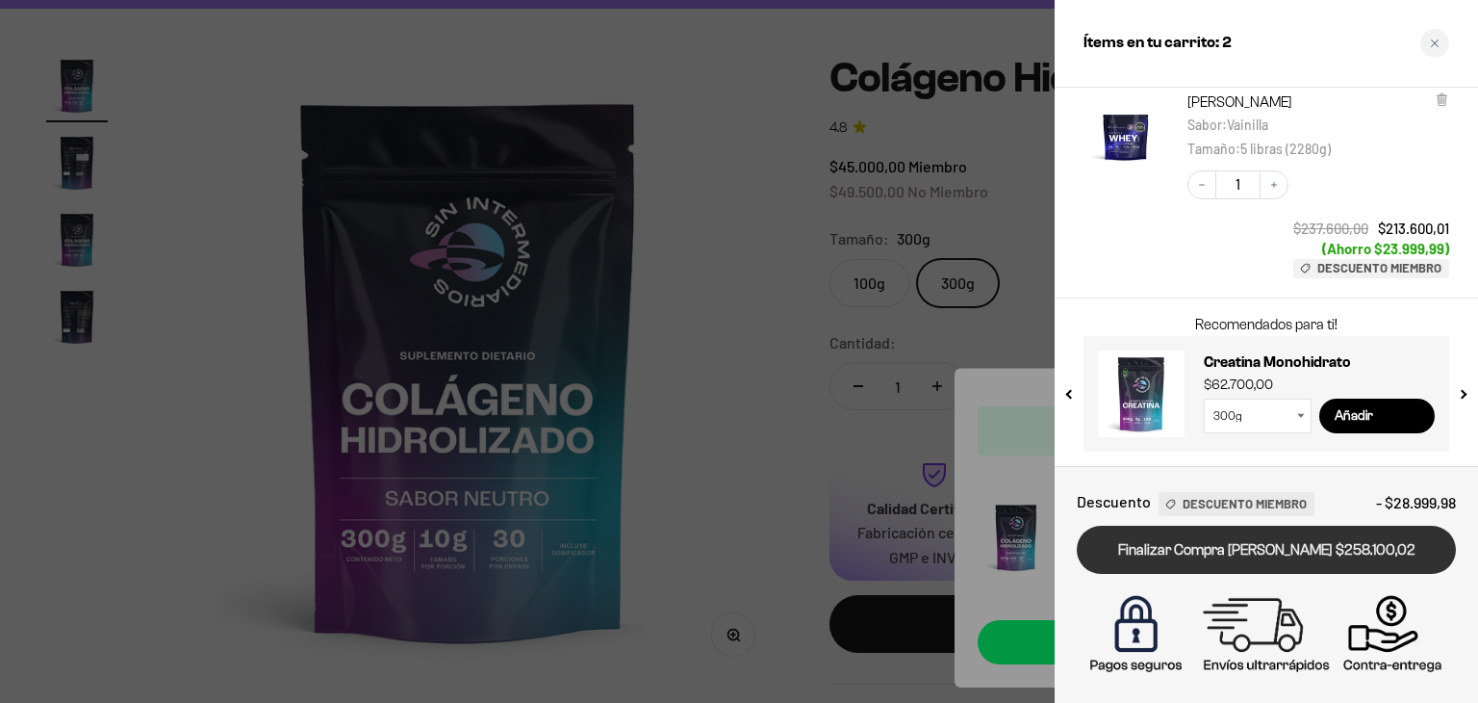
click at [1282, 558] on link "Finalizar Compra Segura $258.100,02" at bounding box center [1266, 549] width 379 height 49
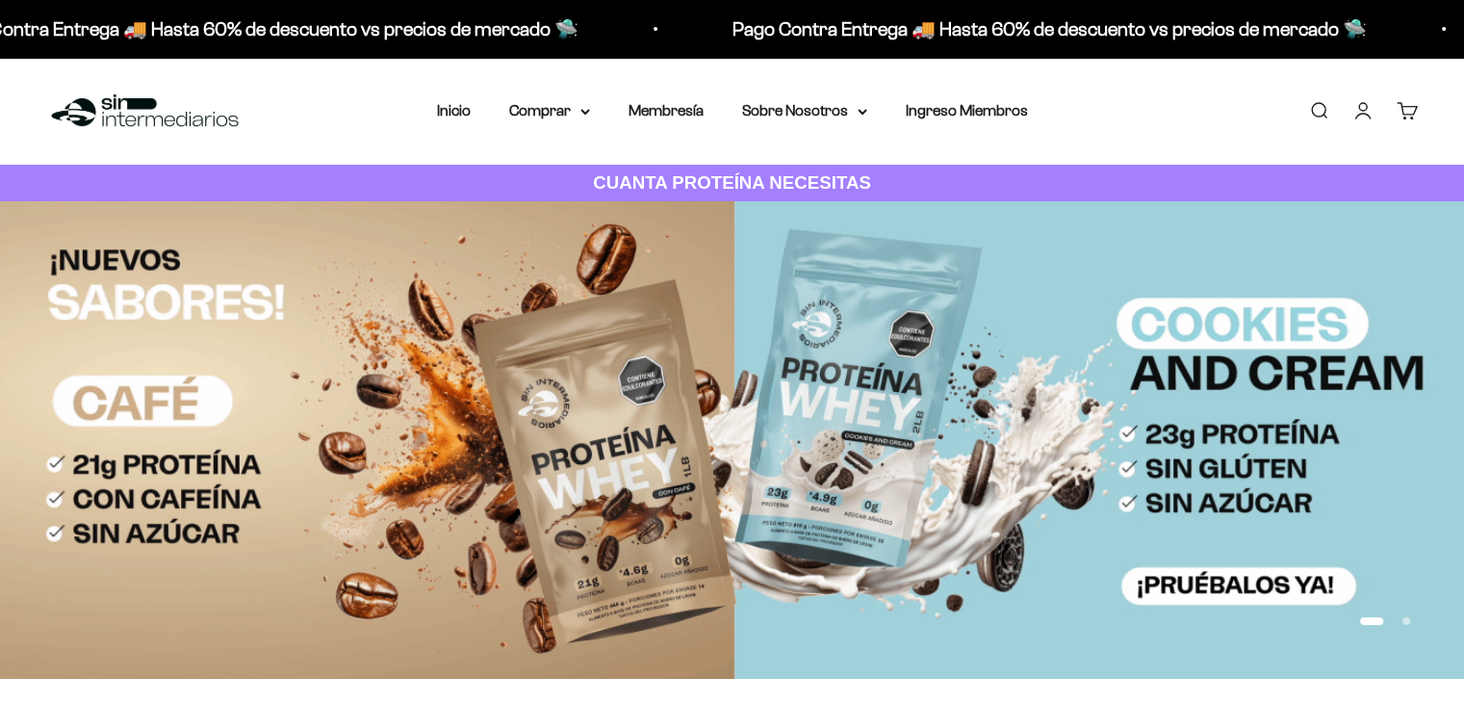
click at [1362, 118] on link "Cuenta" at bounding box center [1362, 110] width 21 height 21
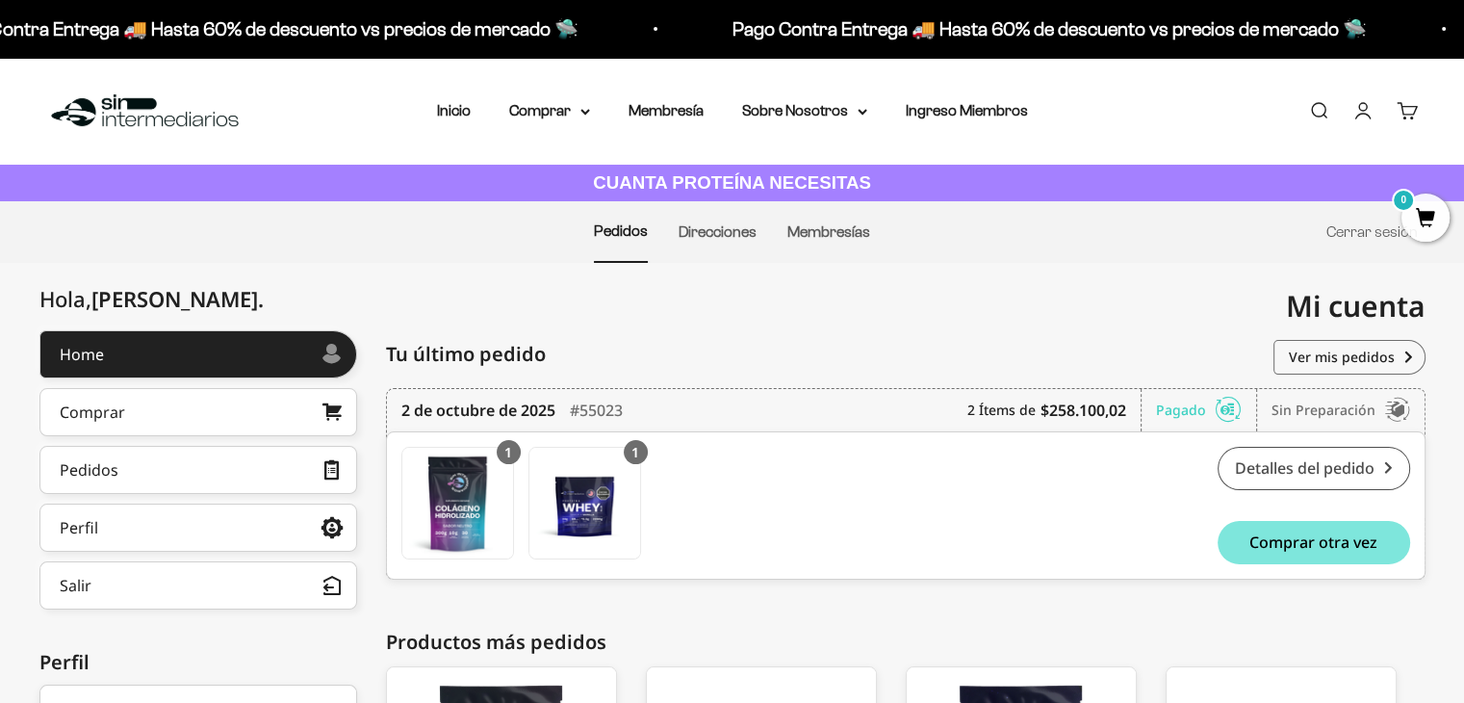
click at [1298, 471] on link "Detalles del pedido" at bounding box center [1313, 468] width 192 height 43
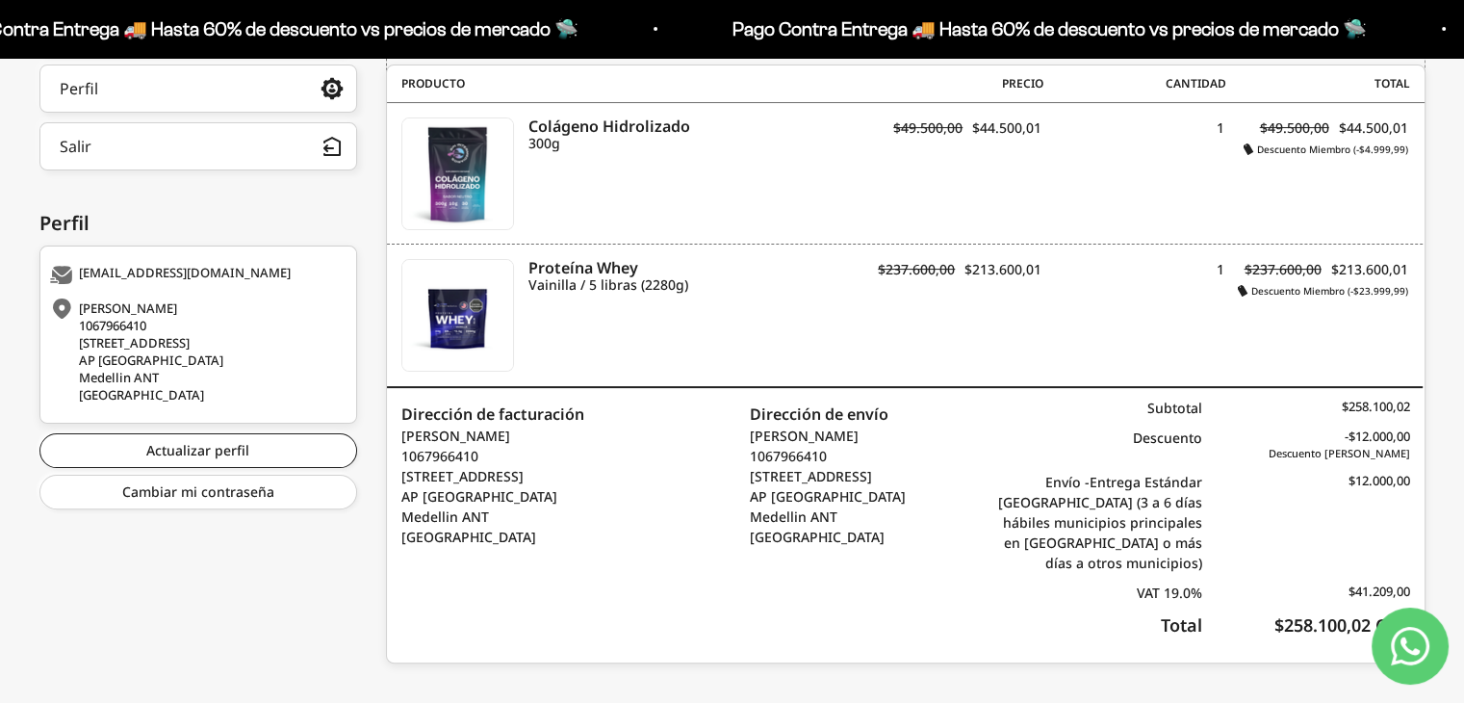
scroll to position [461, 0]
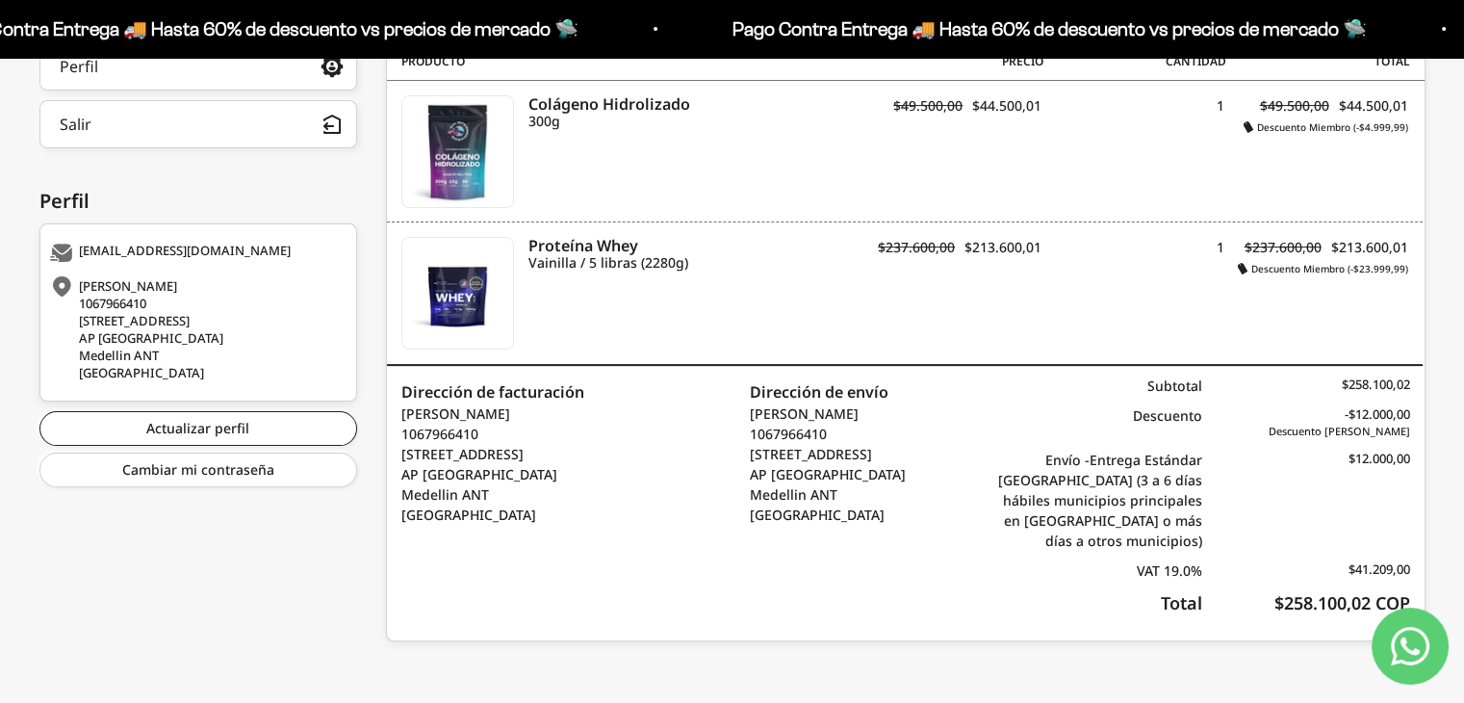
click at [1325, 441] on div "Subtotal $258.100,02 Descuento -$12.000,00 Descuento Envío Miembro Envío - Entr…" at bounding box center [1201, 503] width 415 height 274
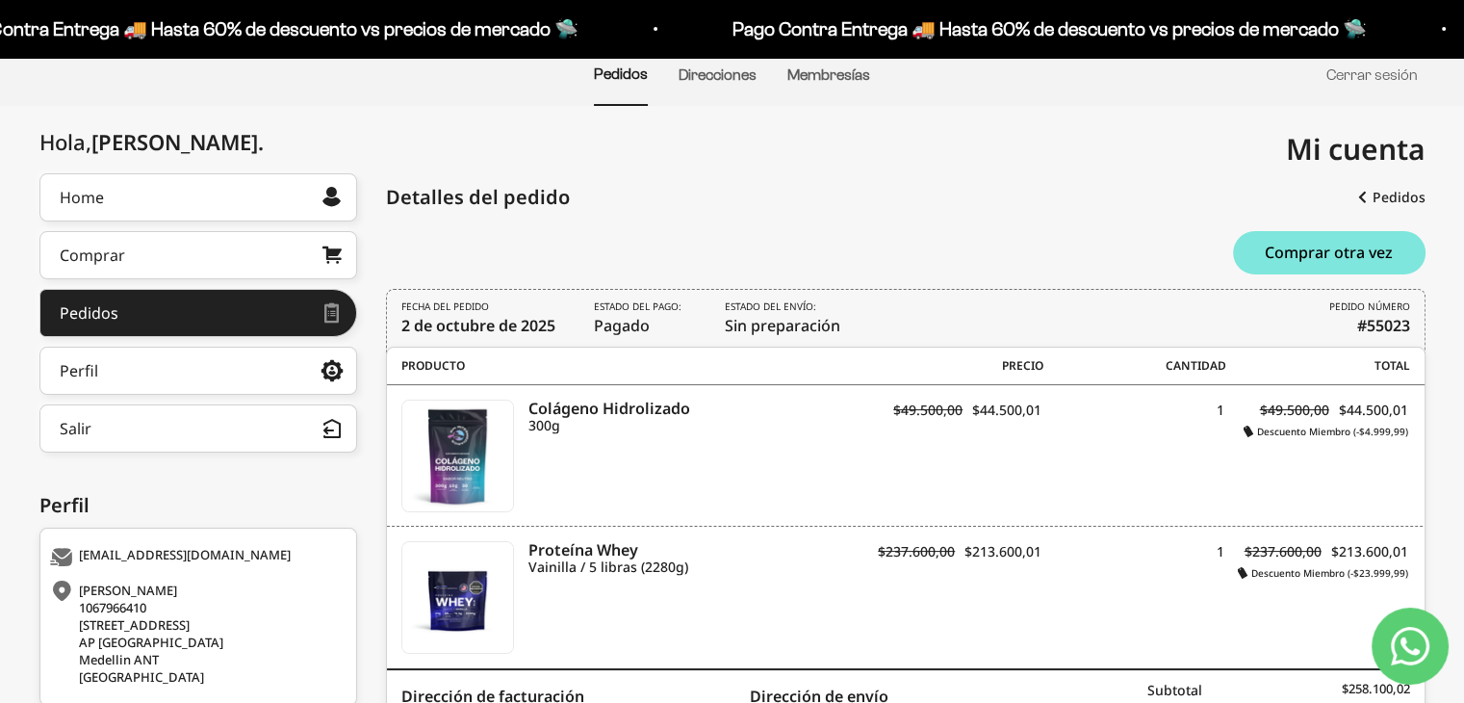
scroll to position [76, 0]
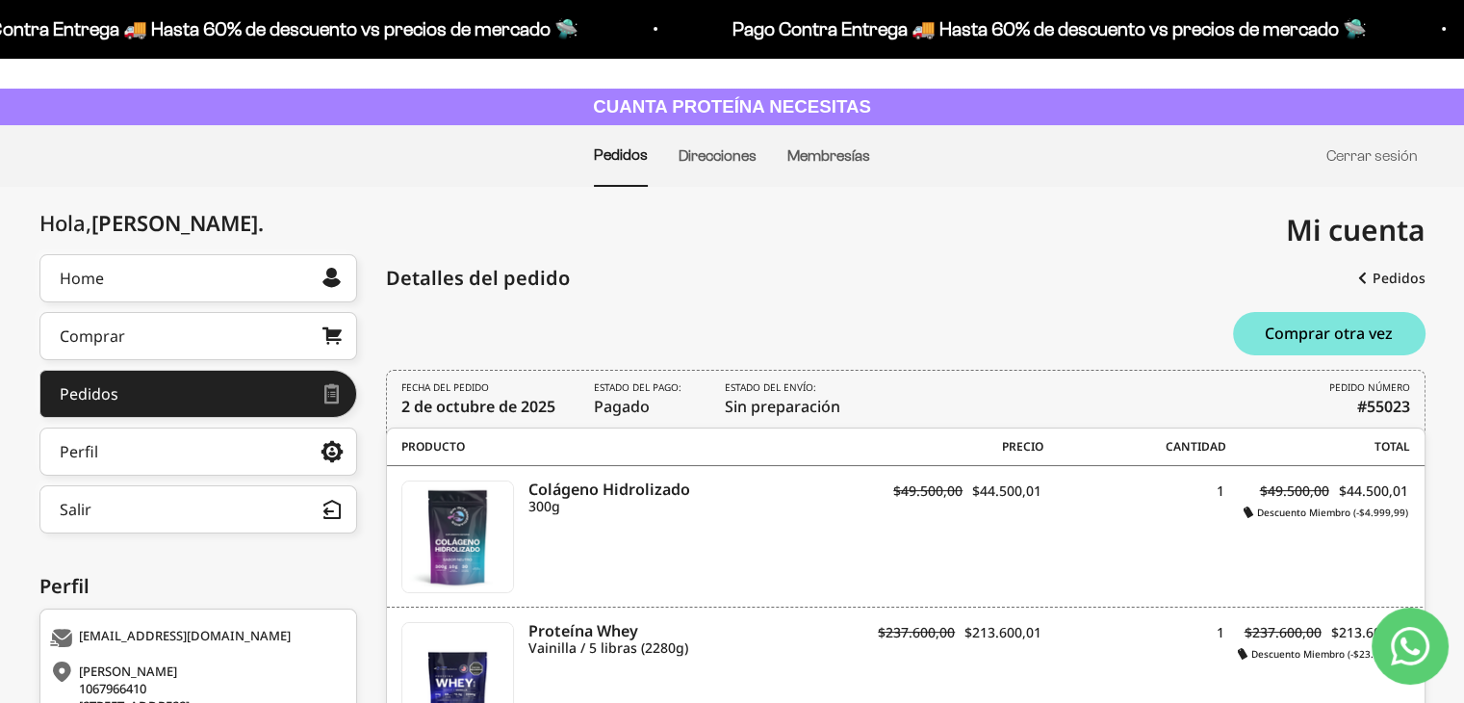
click at [619, 151] on link "Pedidos" at bounding box center [621, 154] width 54 height 16
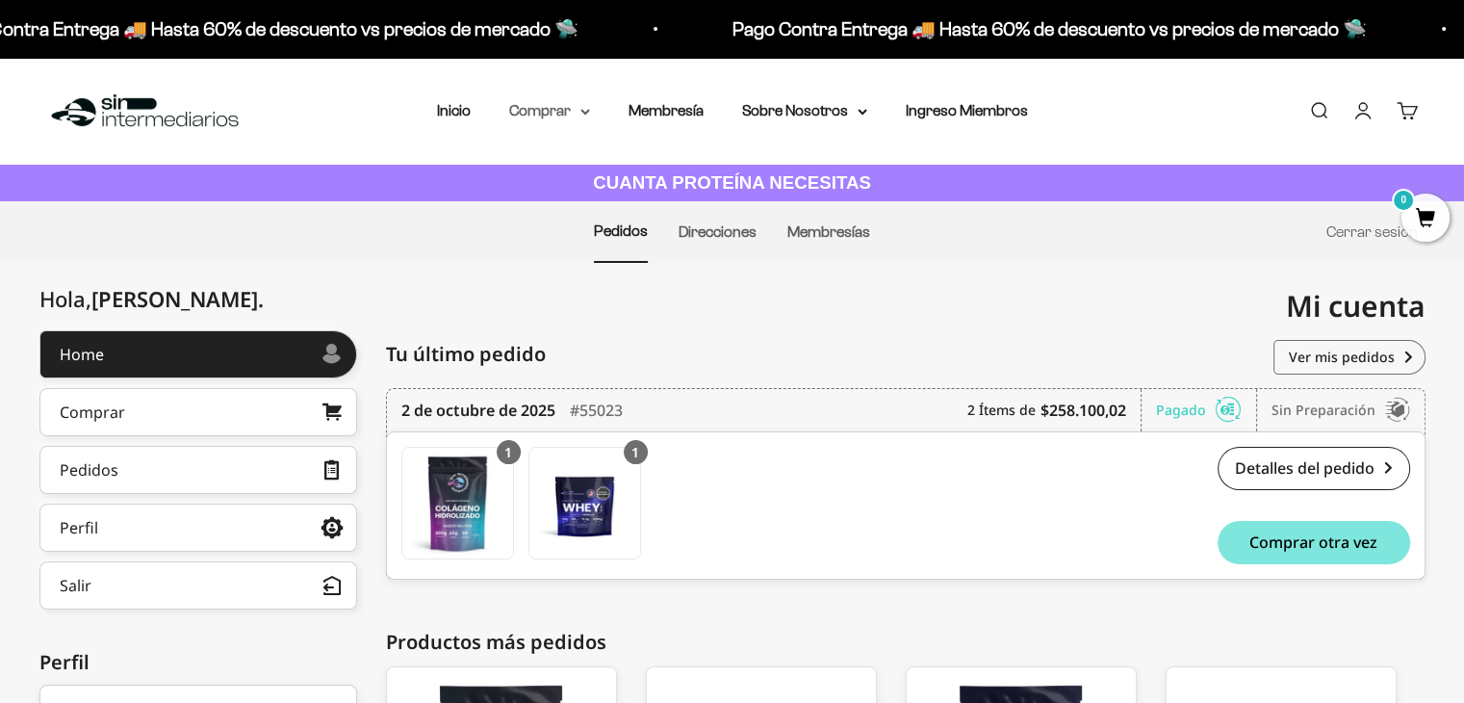
click at [584, 105] on summary "Comprar" at bounding box center [549, 110] width 81 height 25
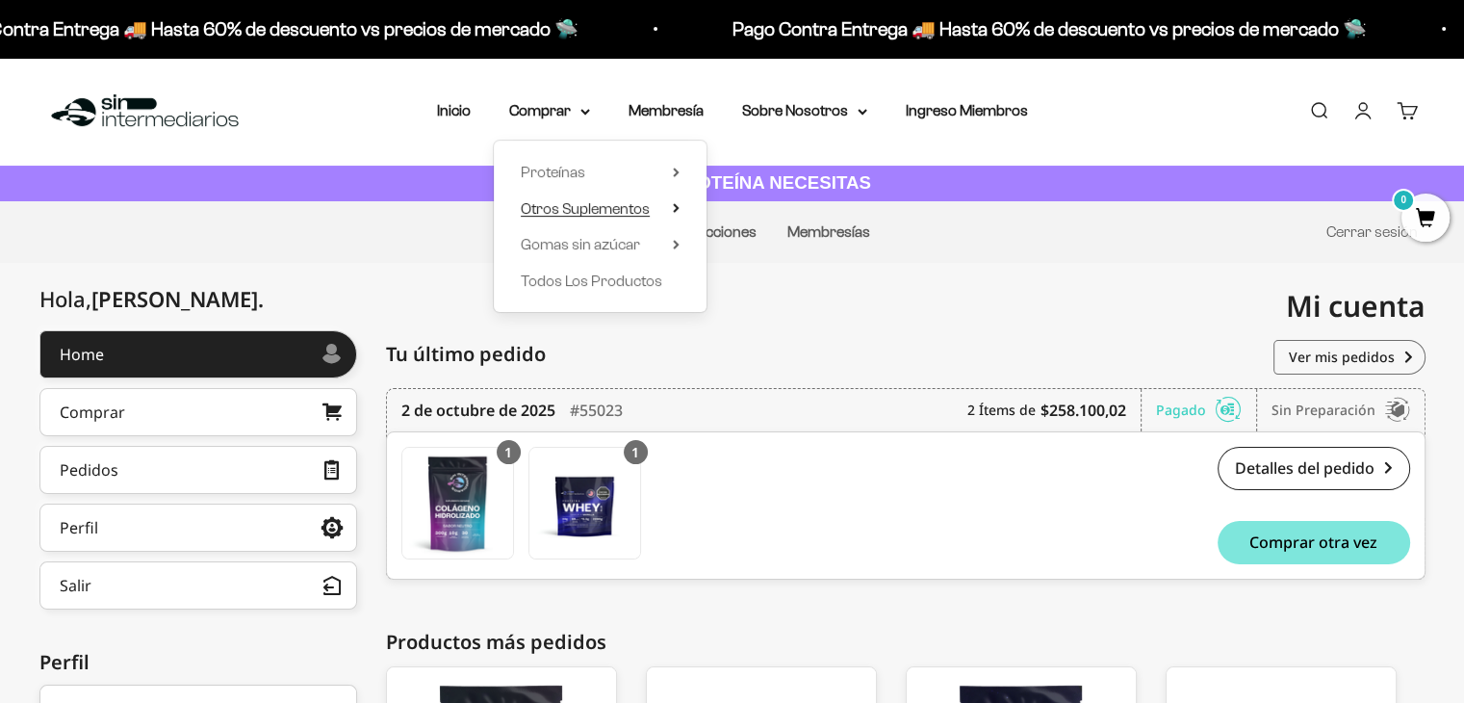
click at [670, 200] on summary "Otros Suplementos" at bounding box center [600, 208] width 159 height 25
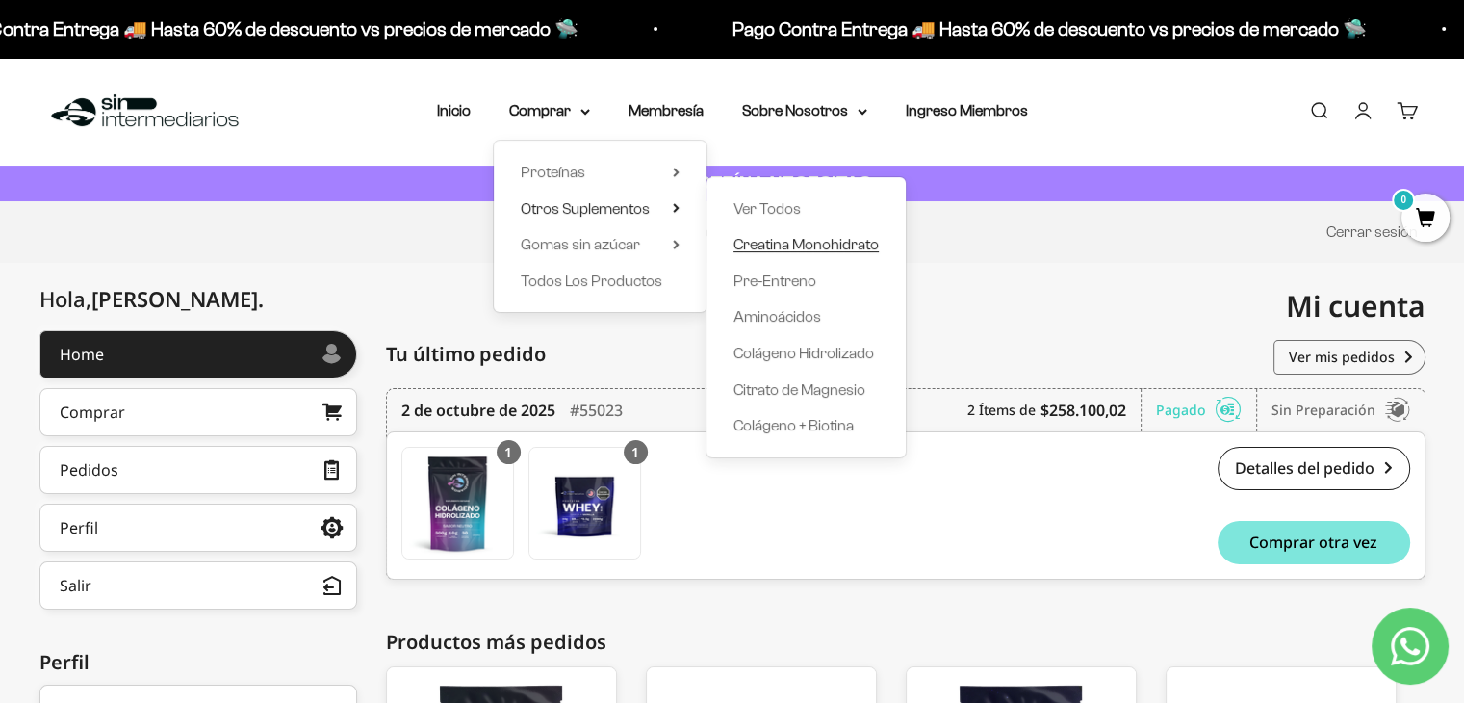
click at [768, 247] on span "Creatina Monohidrato" at bounding box center [805, 244] width 145 height 16
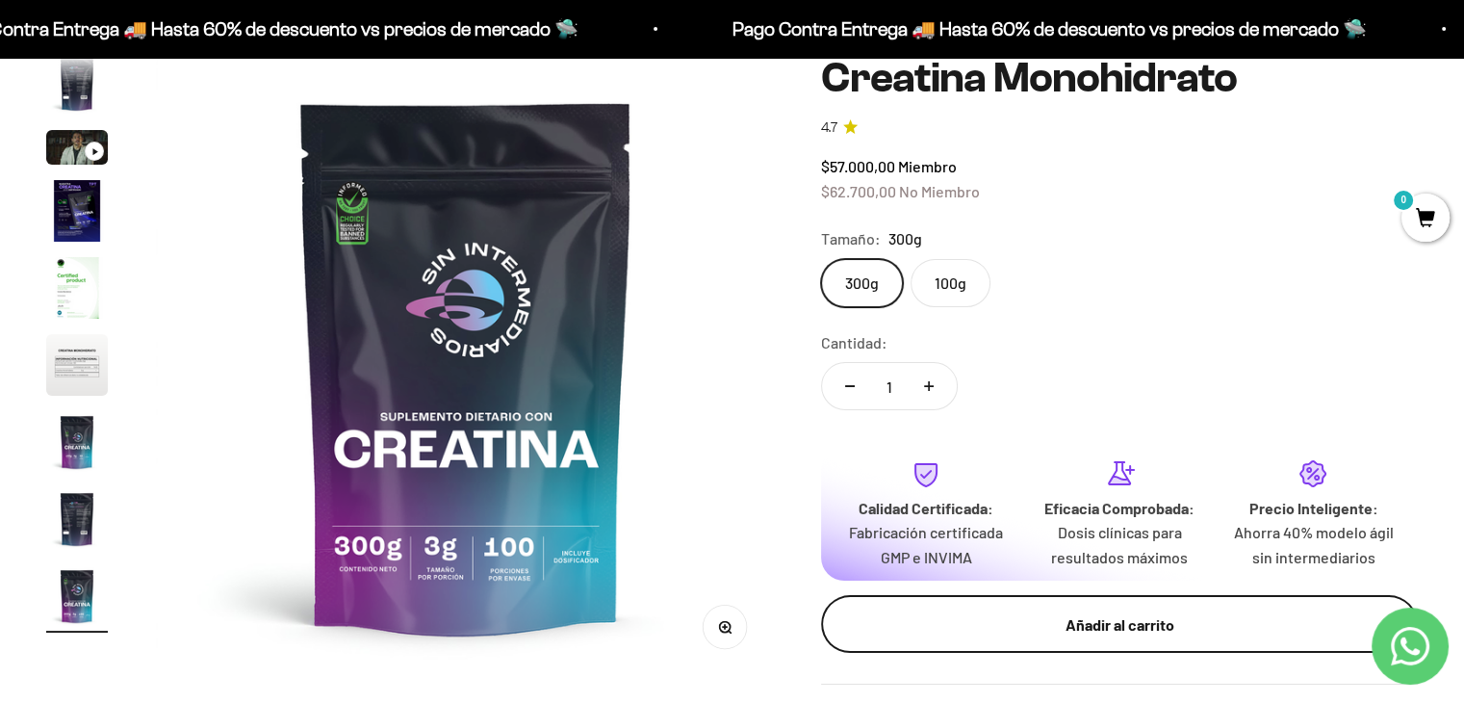
click at [1267, 605] on button "Añadir al carrito" at bounding box center [1119, 624] width 597 height 58
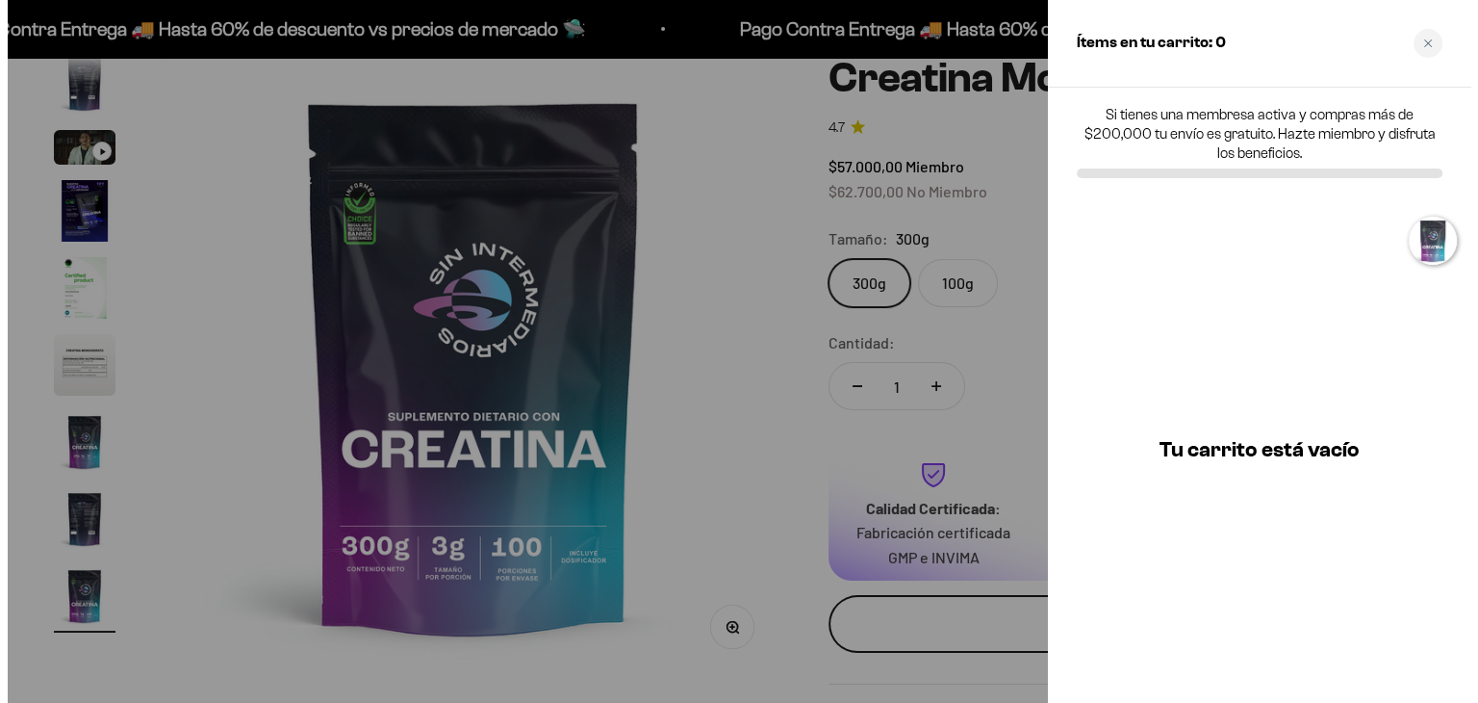
scroll to position [0, 5216]
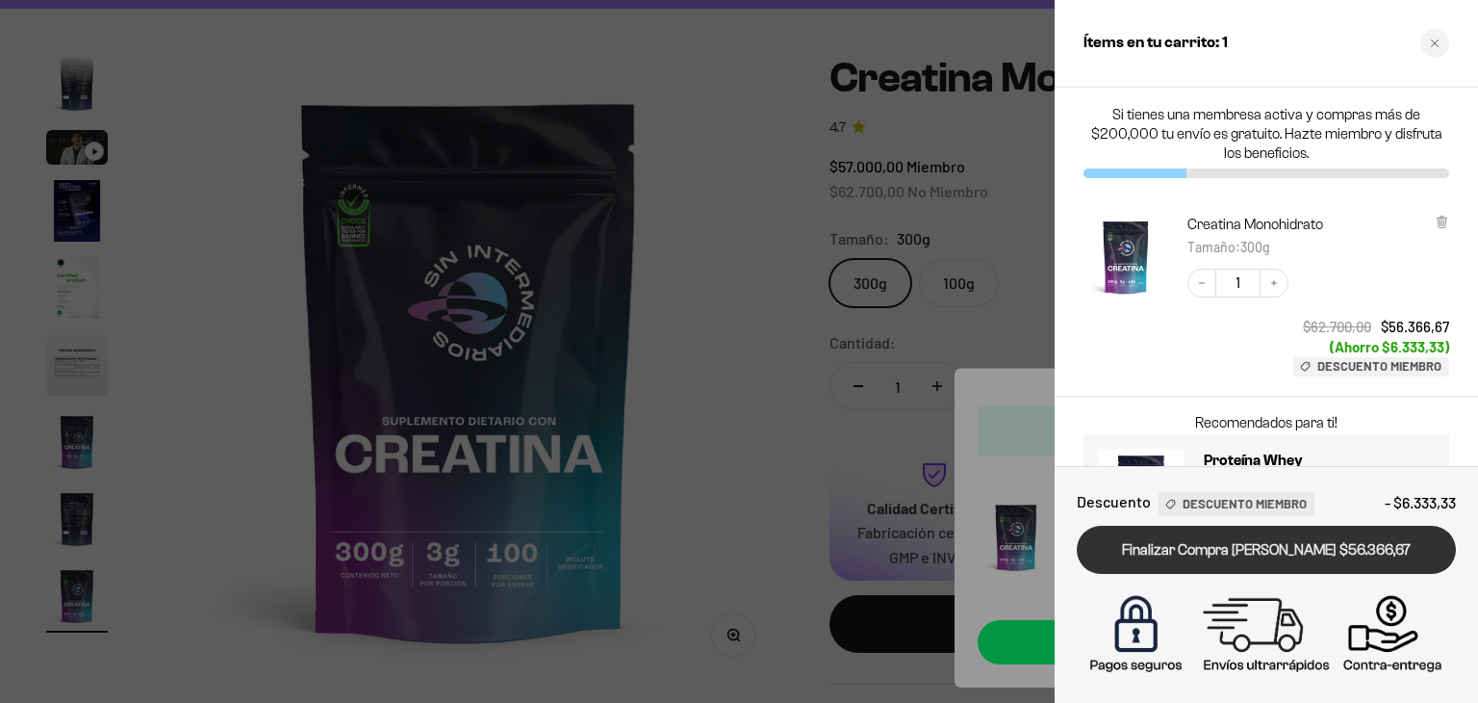
click at [1307, 551] on link "Finalizar Compra [PERSON_NAME] $56.366,67" at bounding box center [1266, 549] width 379 height 49
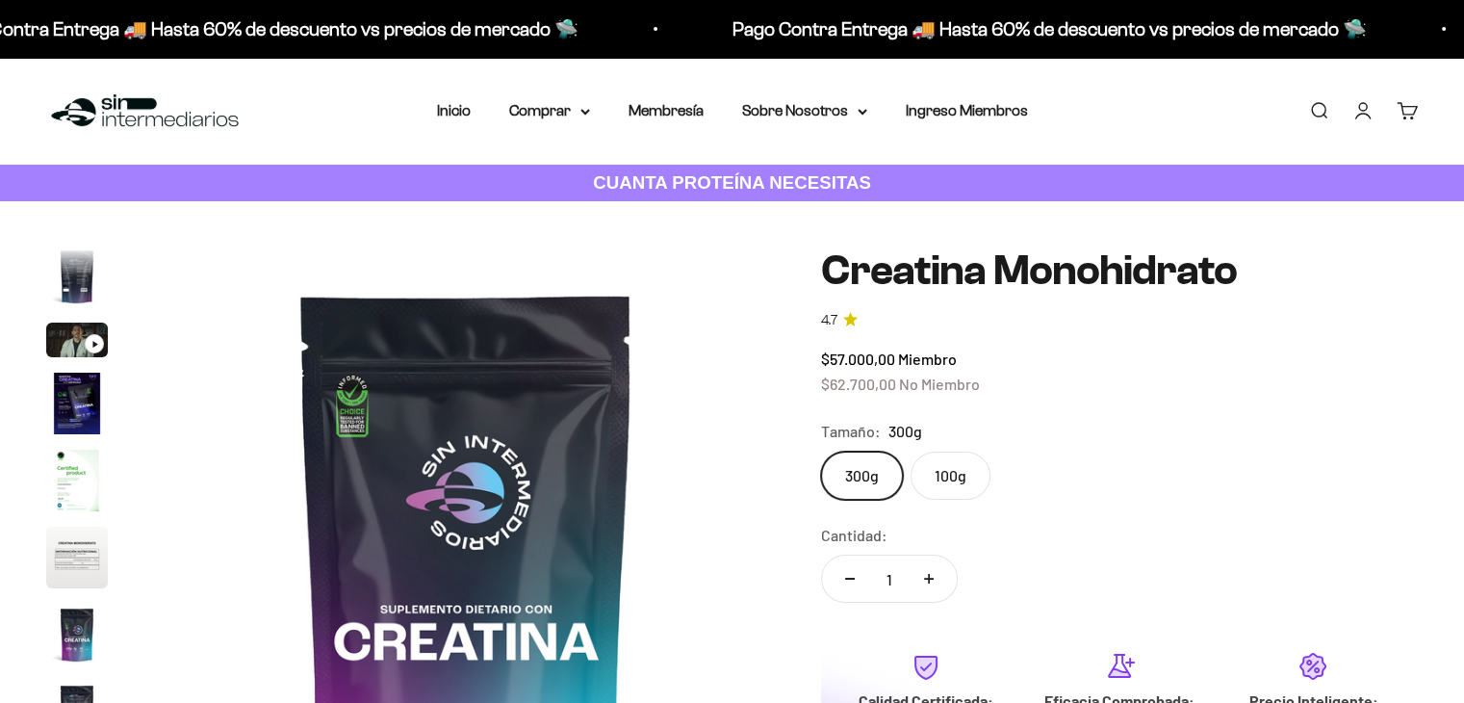
click at [1361, 115] on link "Cuenta" at bounding box center [1362, 110] width 21 height 21
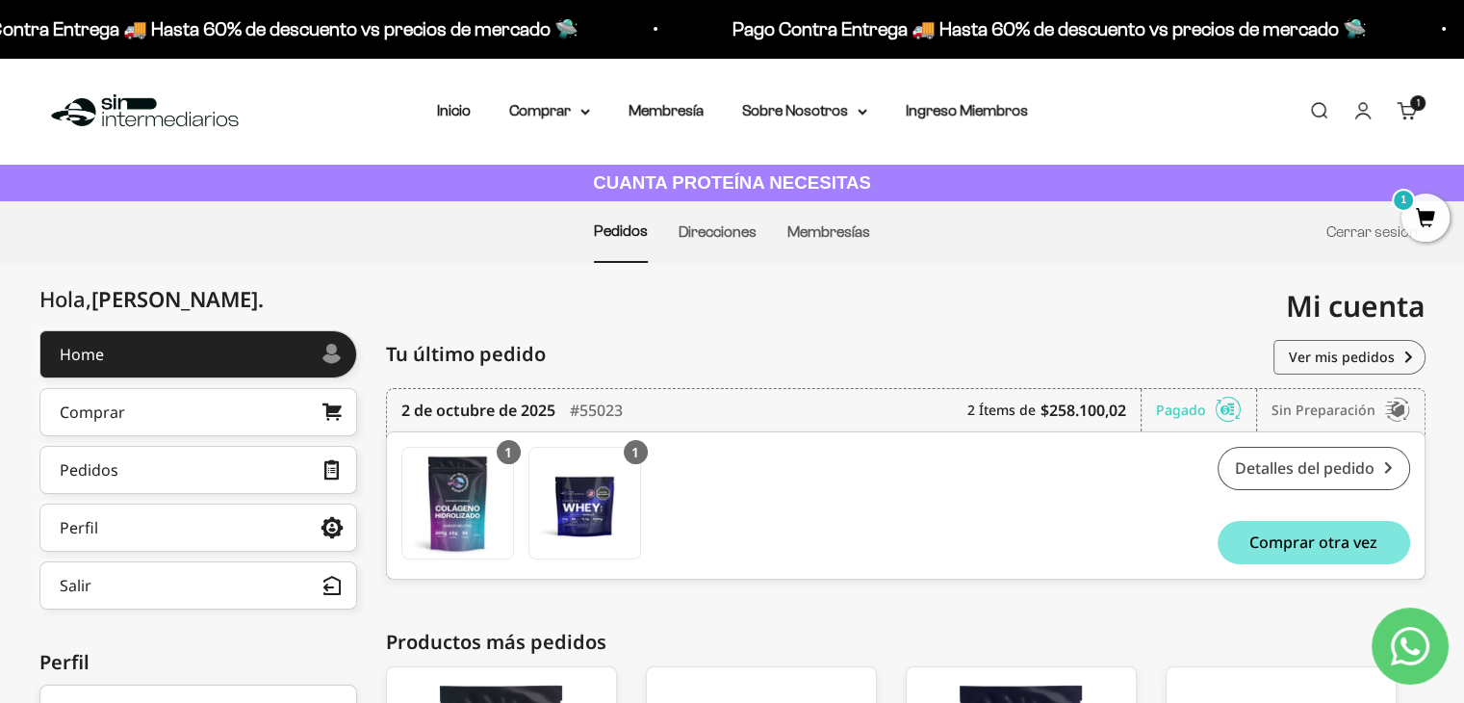
click at [1337, 463] on link "Detalles del pedido" at bounding box center [1313, 468] width 192 height 43
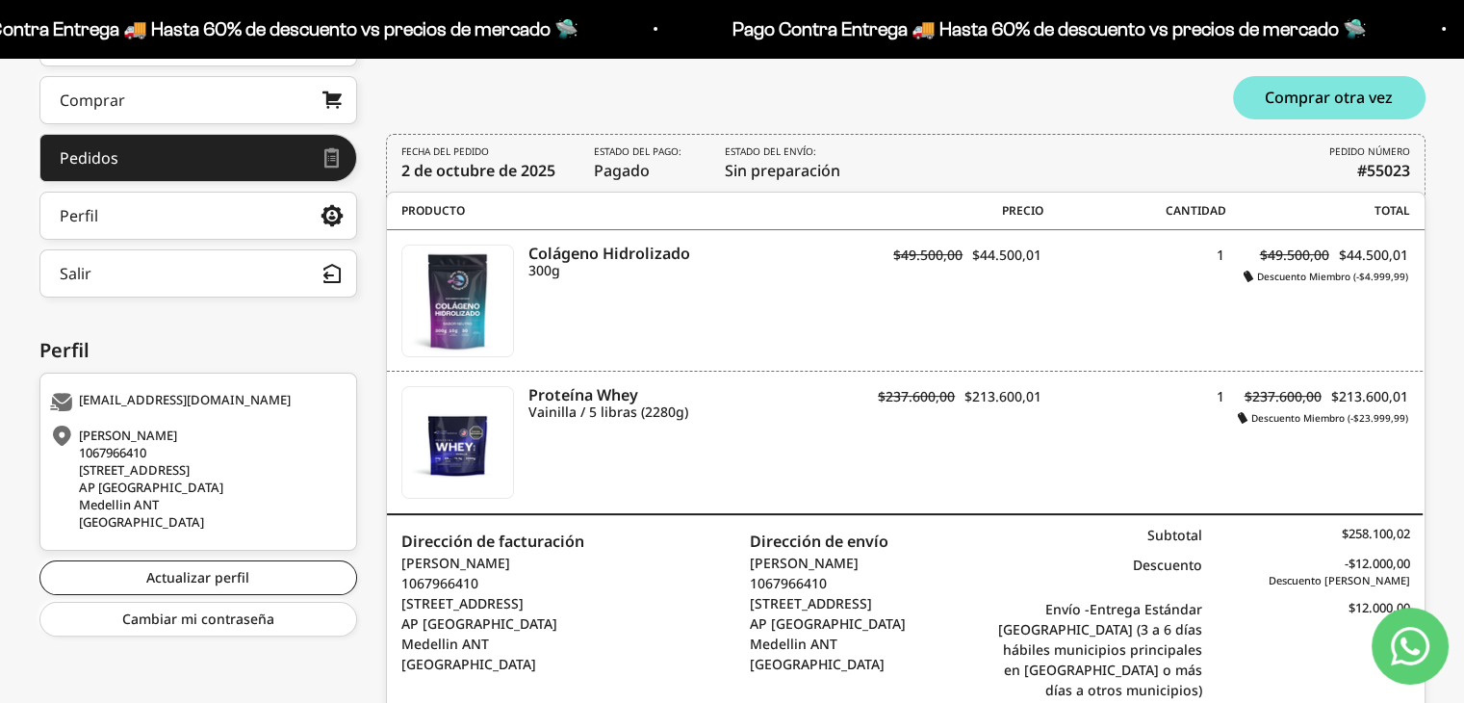
scroll to position [275, 0]
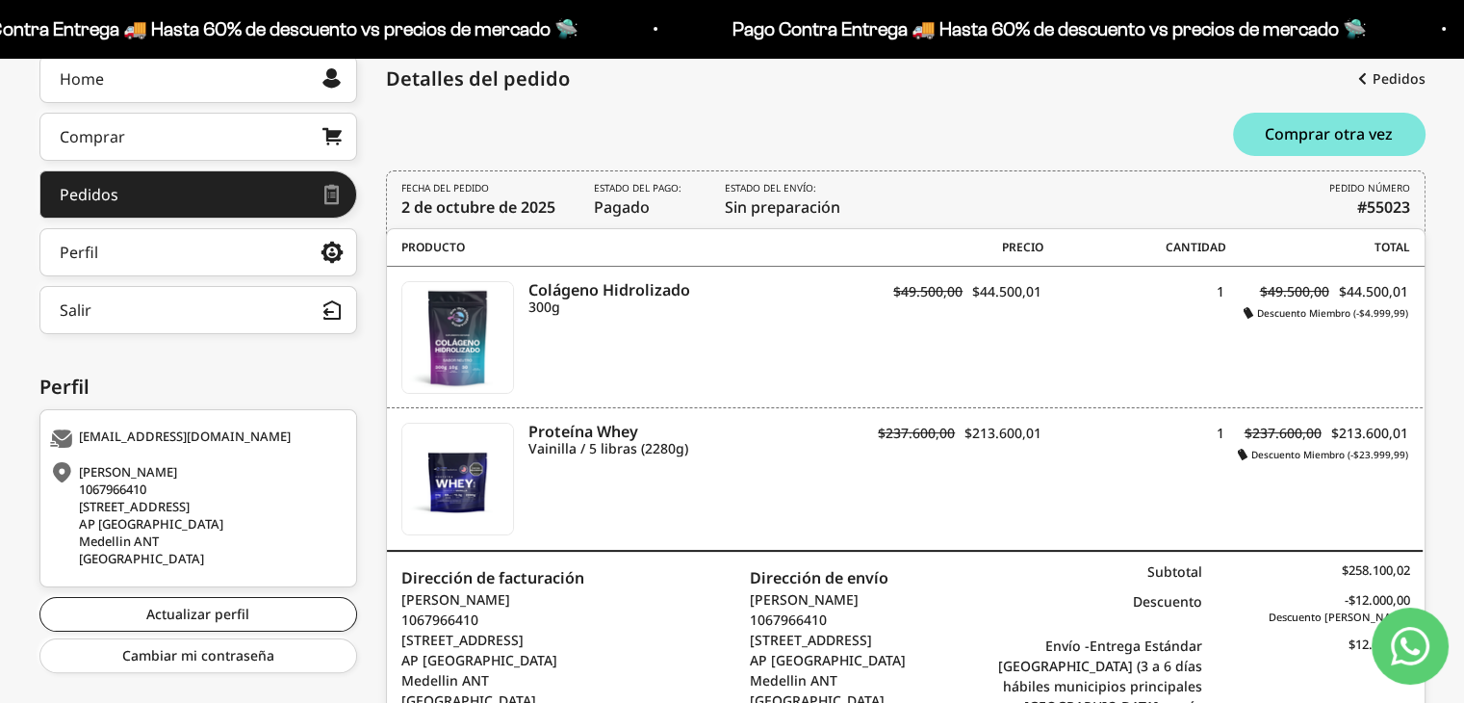
click at [1194, 338] on div "Colágeno Hidrolizado 300g Descuento Miembro (-$4.999,99) PT01015 $49.500,00 $44…" at bounding box center [905, 337] width 1036 height 141
click at [1199, 332] on div "Colágeno Hidrolizado 300g Descuento Miembro (-$4.999,99) PT01015 $49.500,00 $44…" at bounding box center [905, 337] width 1036 height 141
click at [1399, 648] on icon "Contact us on WhatsApp" at bounding box center [1410, 646] width 38 height 38
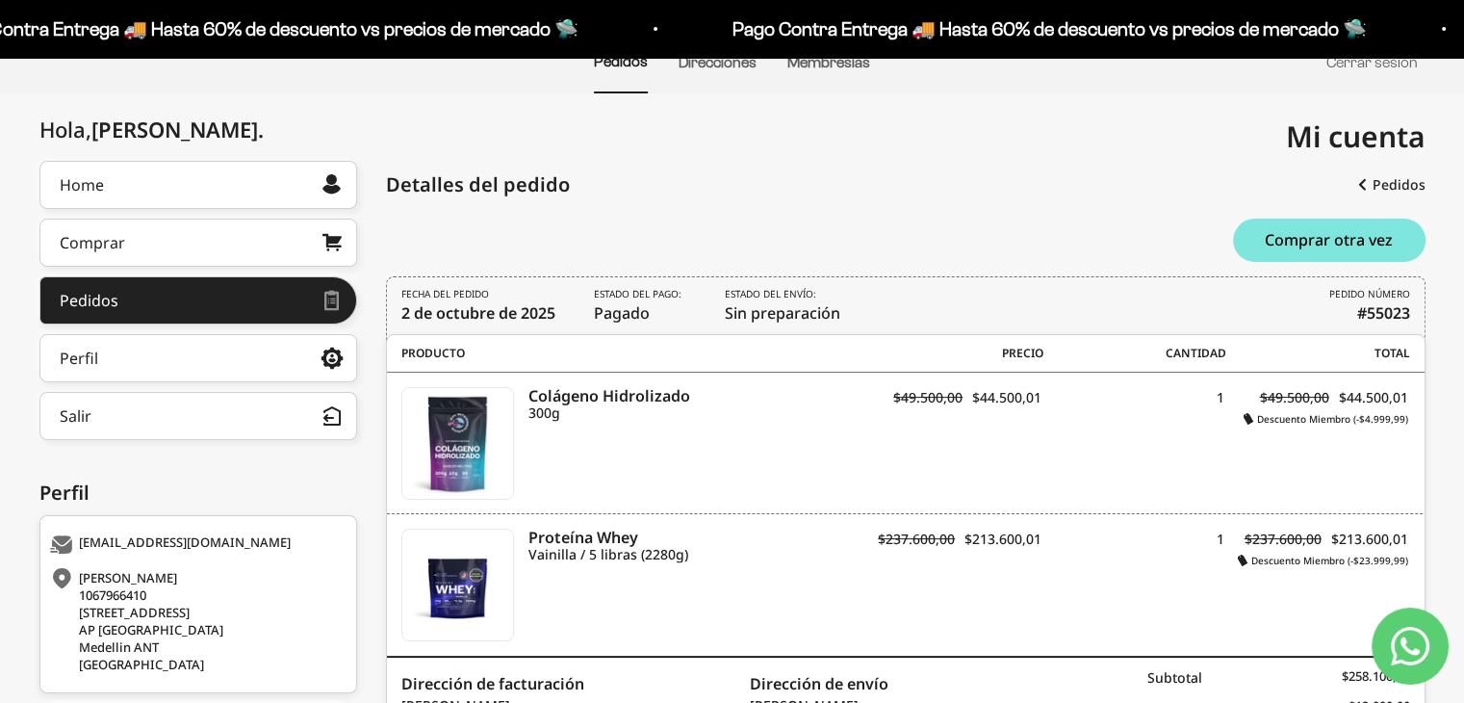
scroll to position [192, 0]
